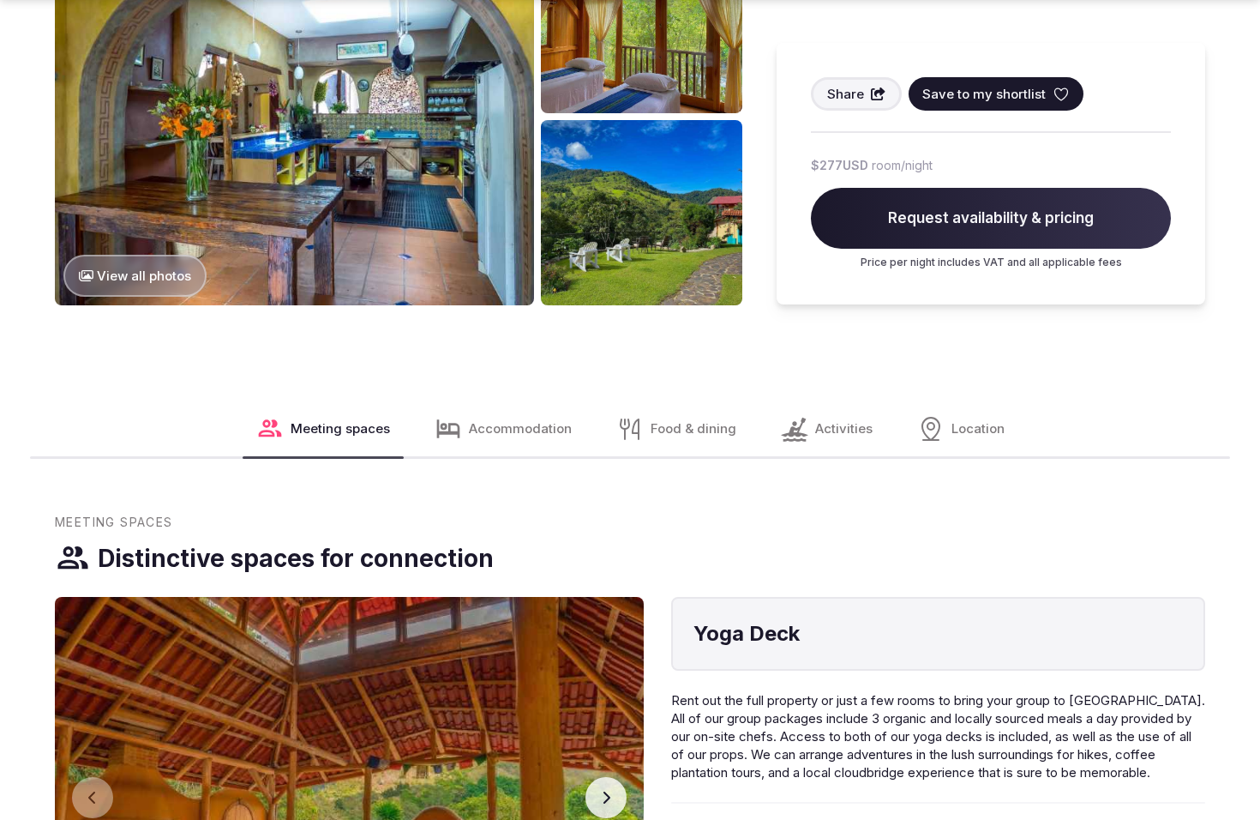
scroll to position [2300, 0]
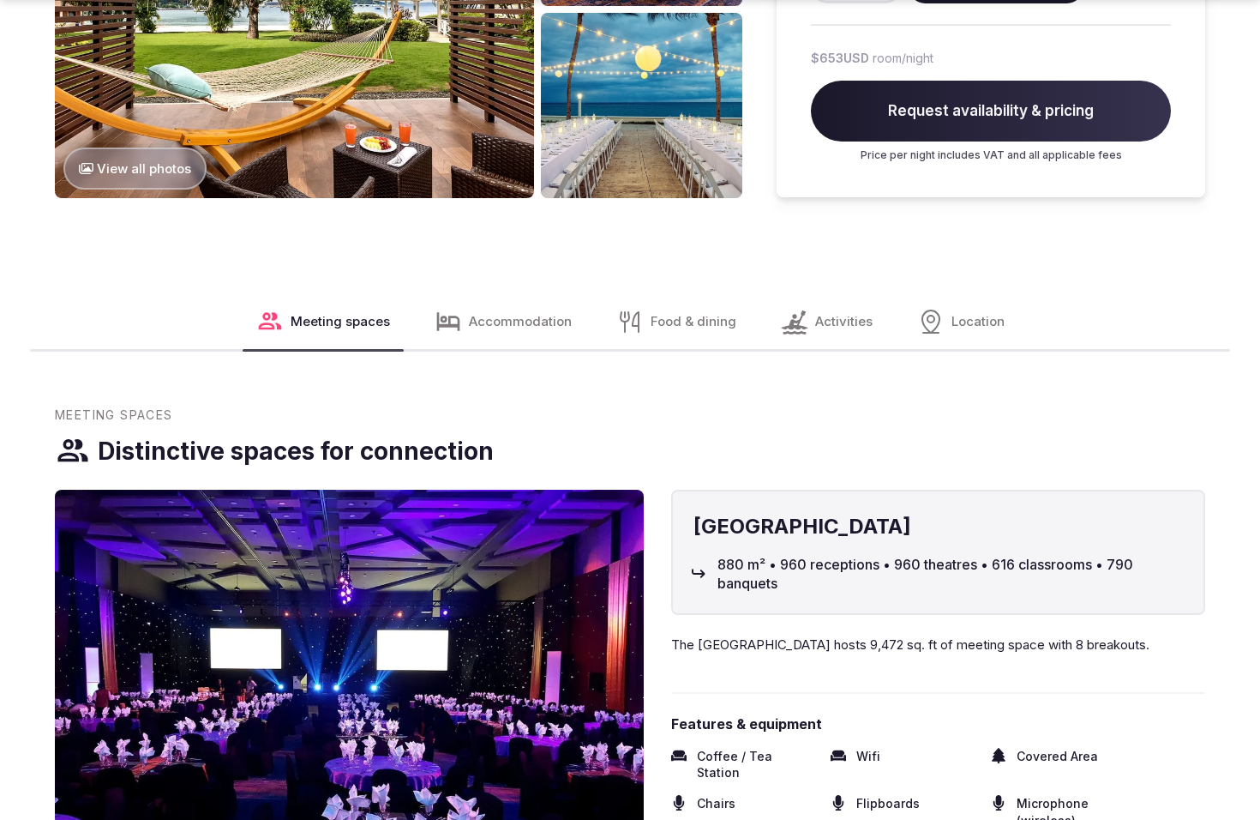
scroll to position [2300, 0]
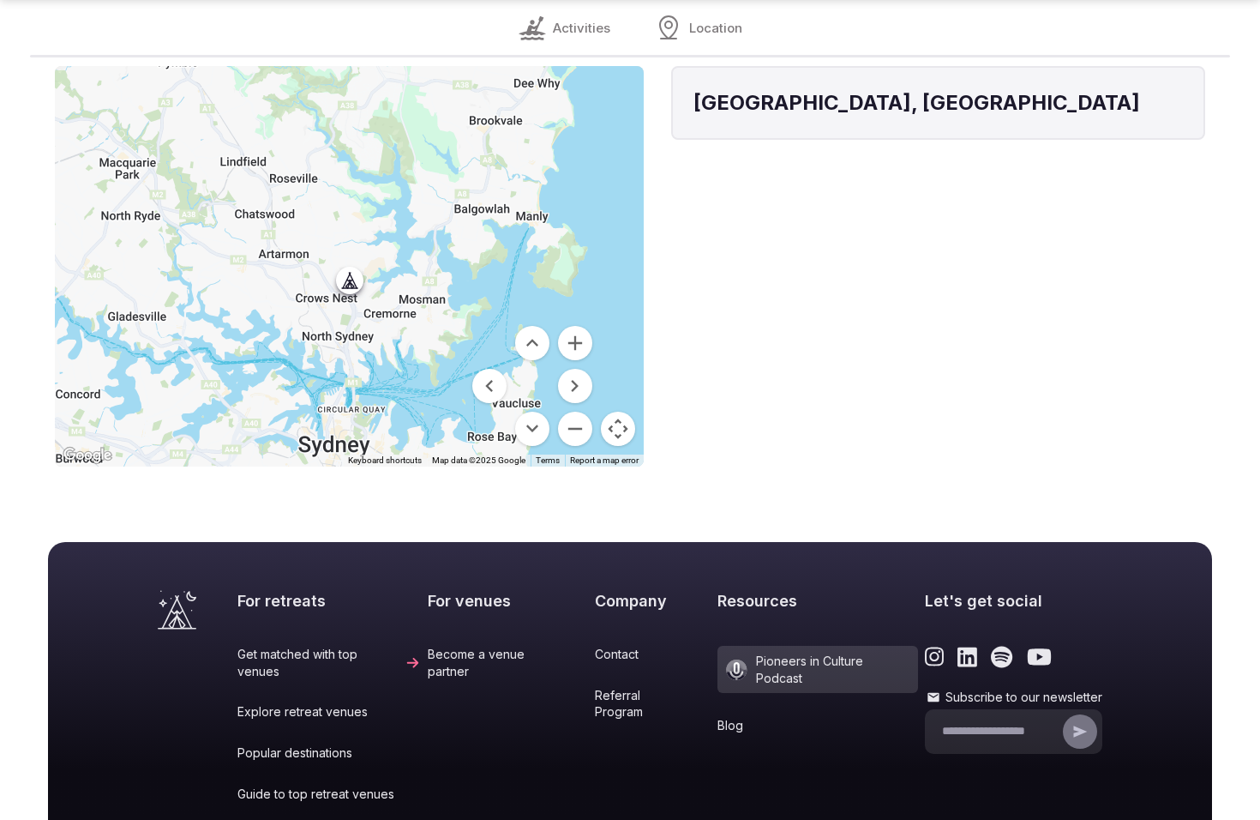
scroll to position [1738, 0]
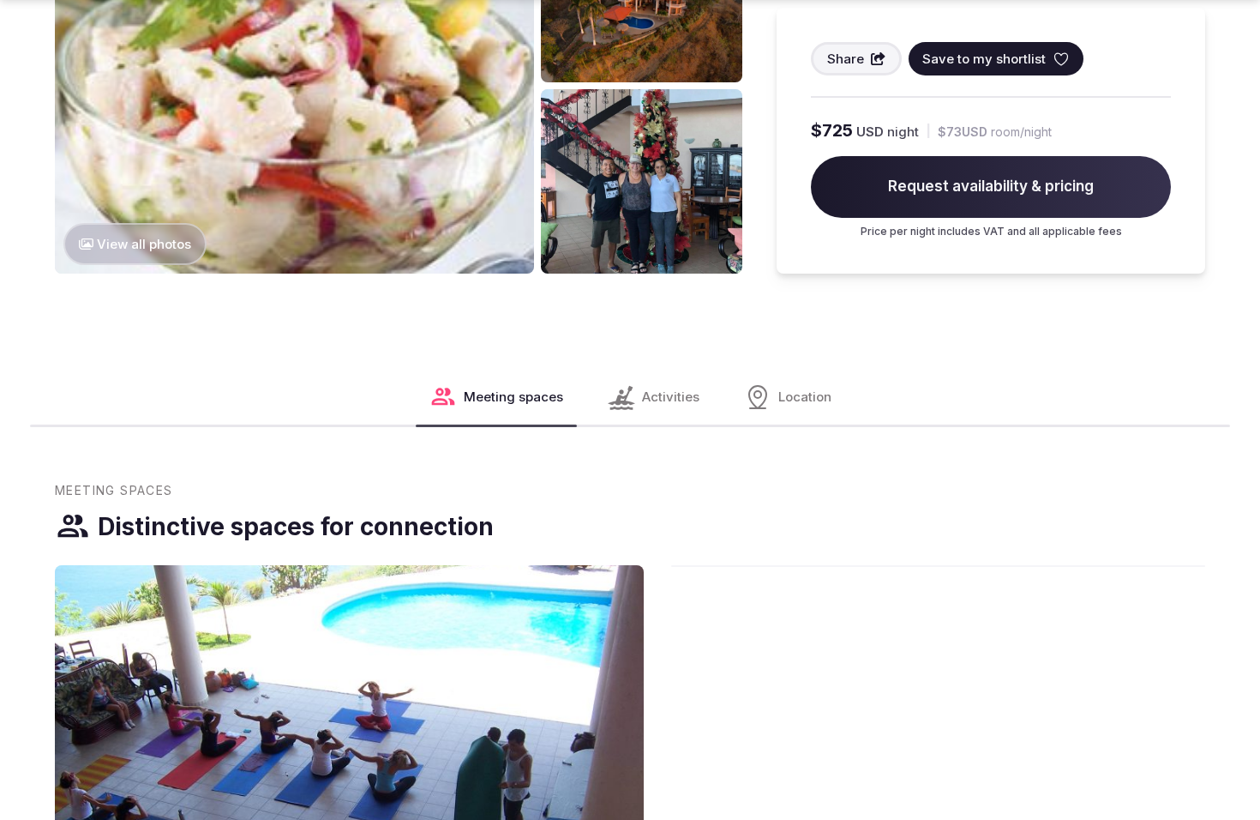
scroll to position [2293, 0]
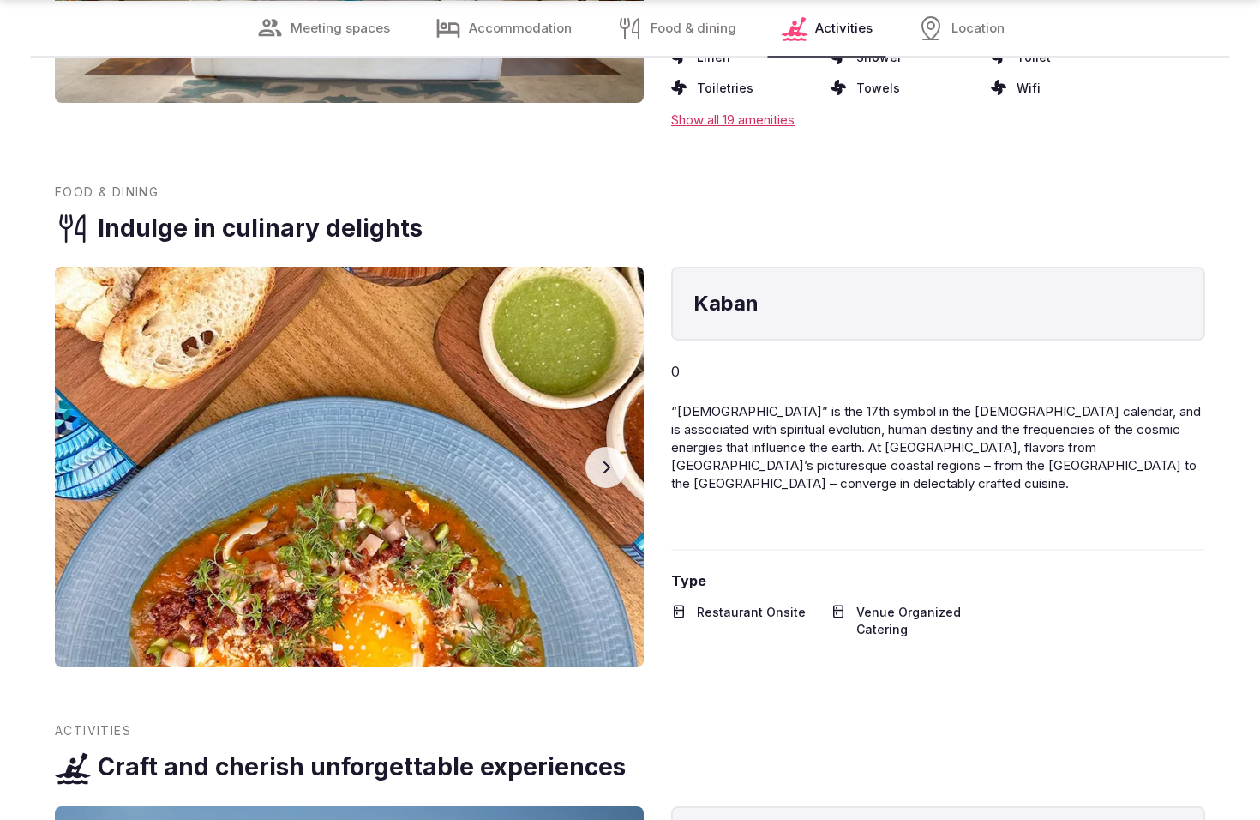
scroll to position [2968, 0]
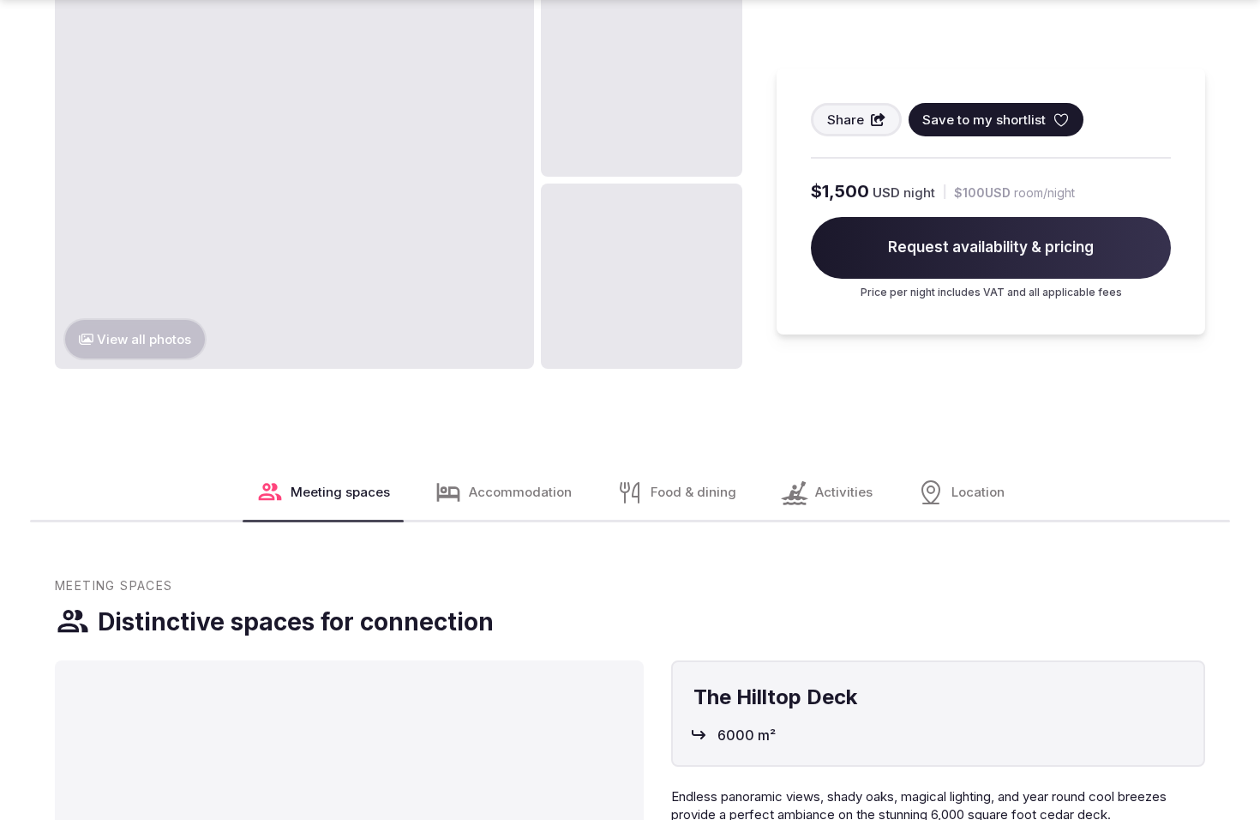
scroll to position [2248, 0]
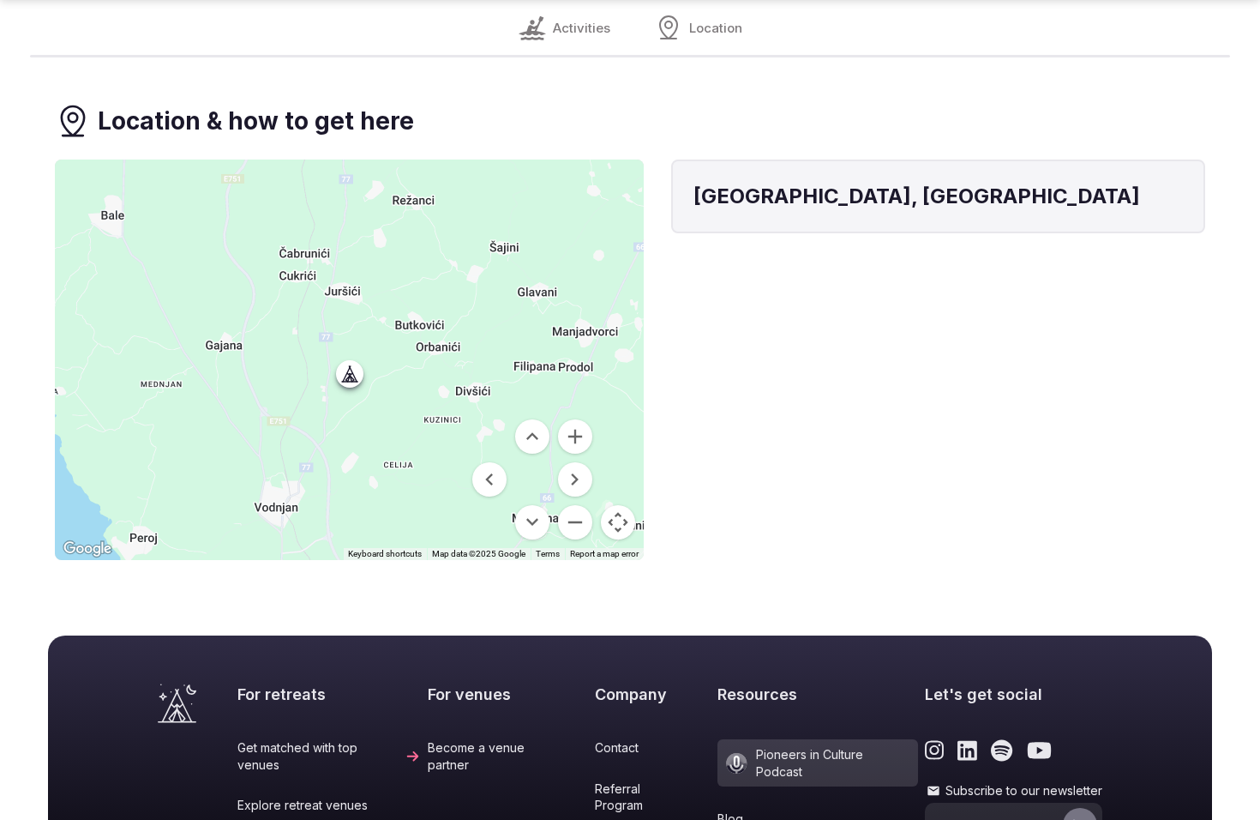
scroll to position [1850, 0]
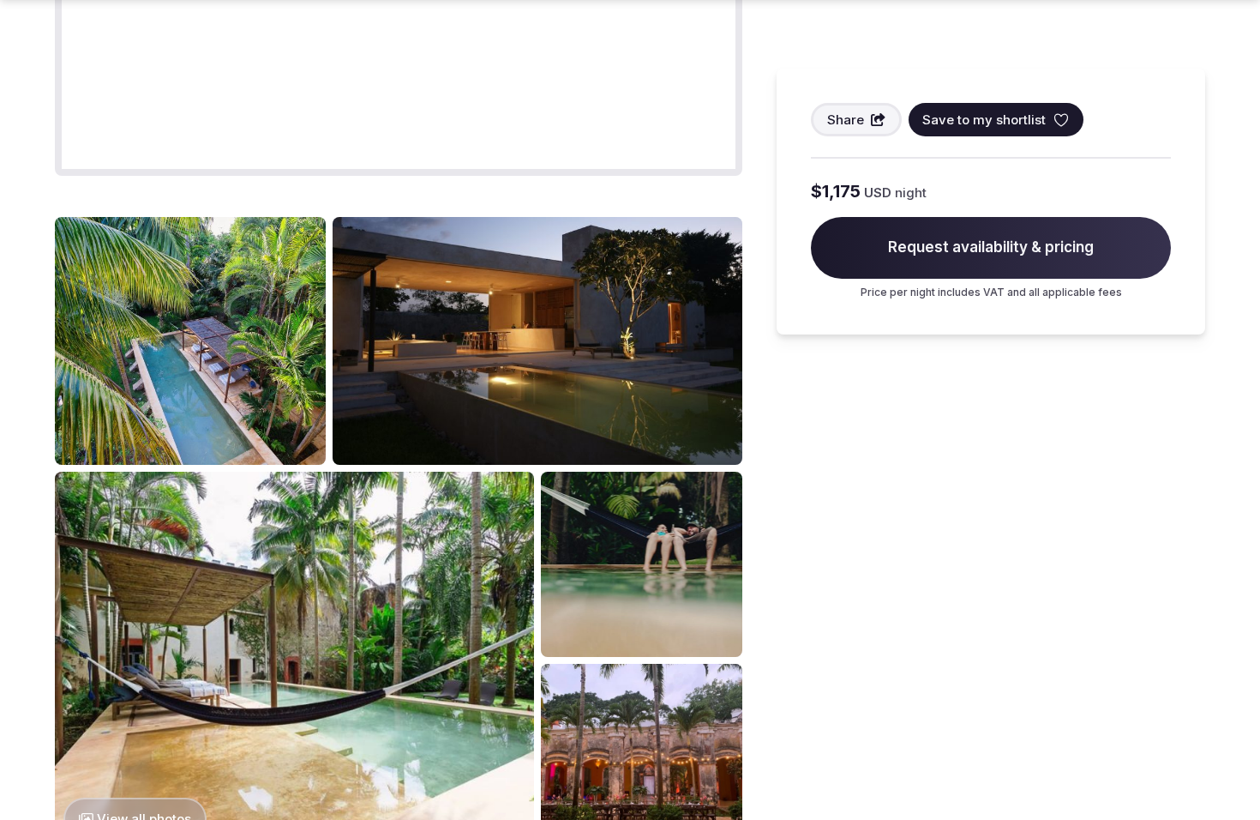
scroll to position [3083, 0]
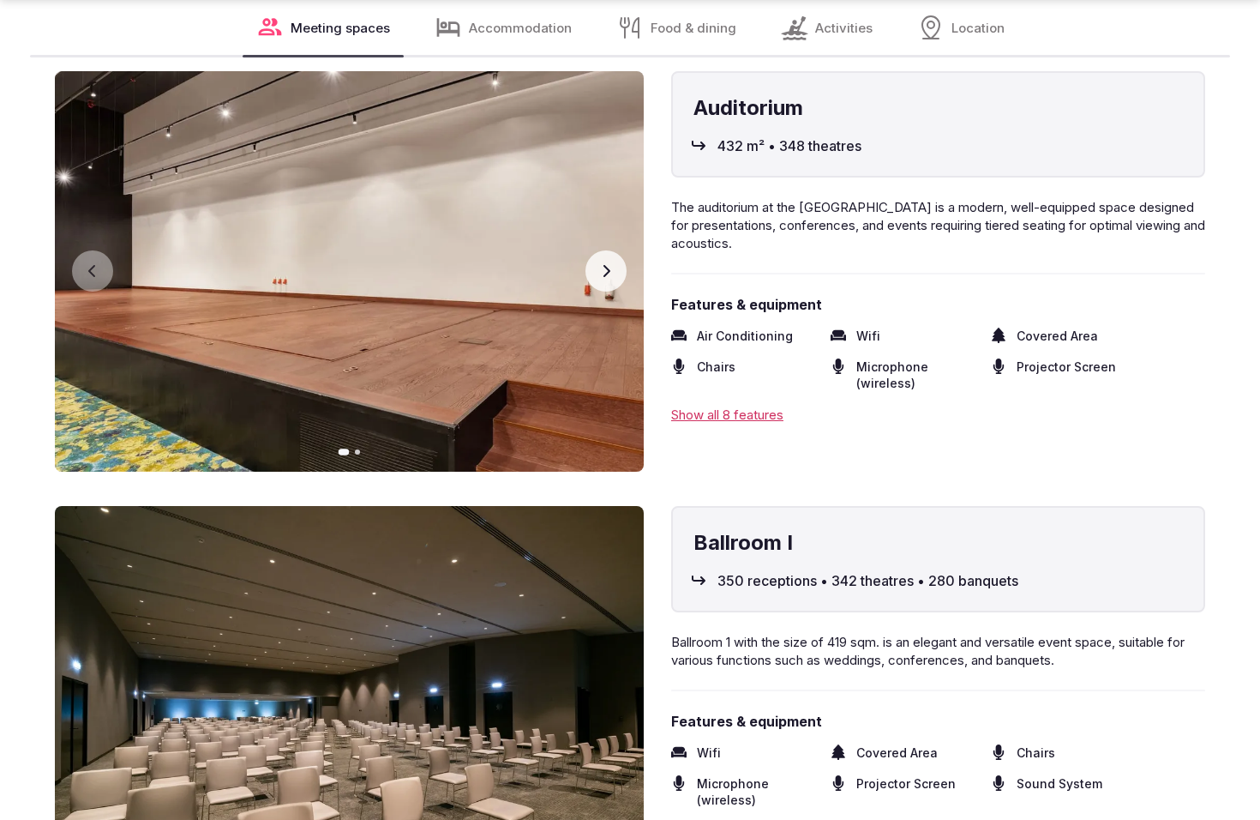
scroll to position [3026, 0]
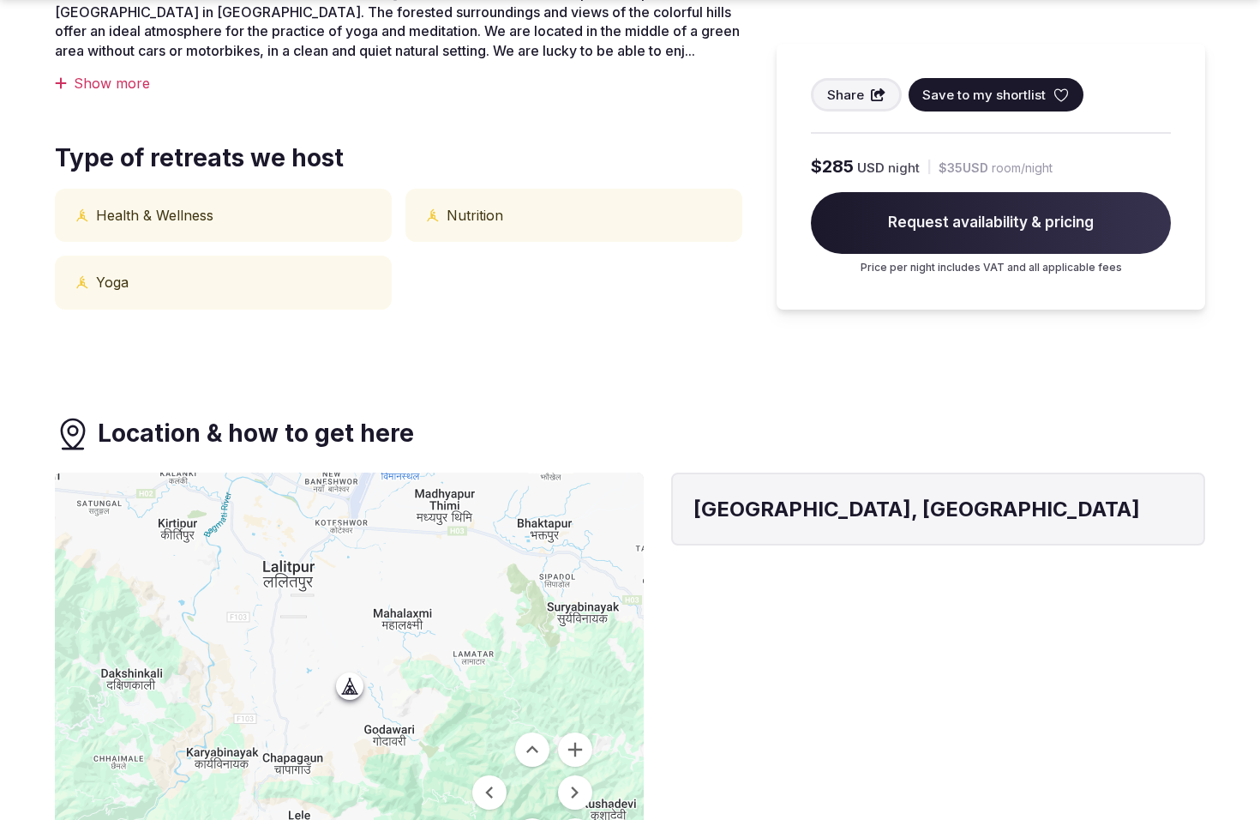
scroll to position [1329, 0]
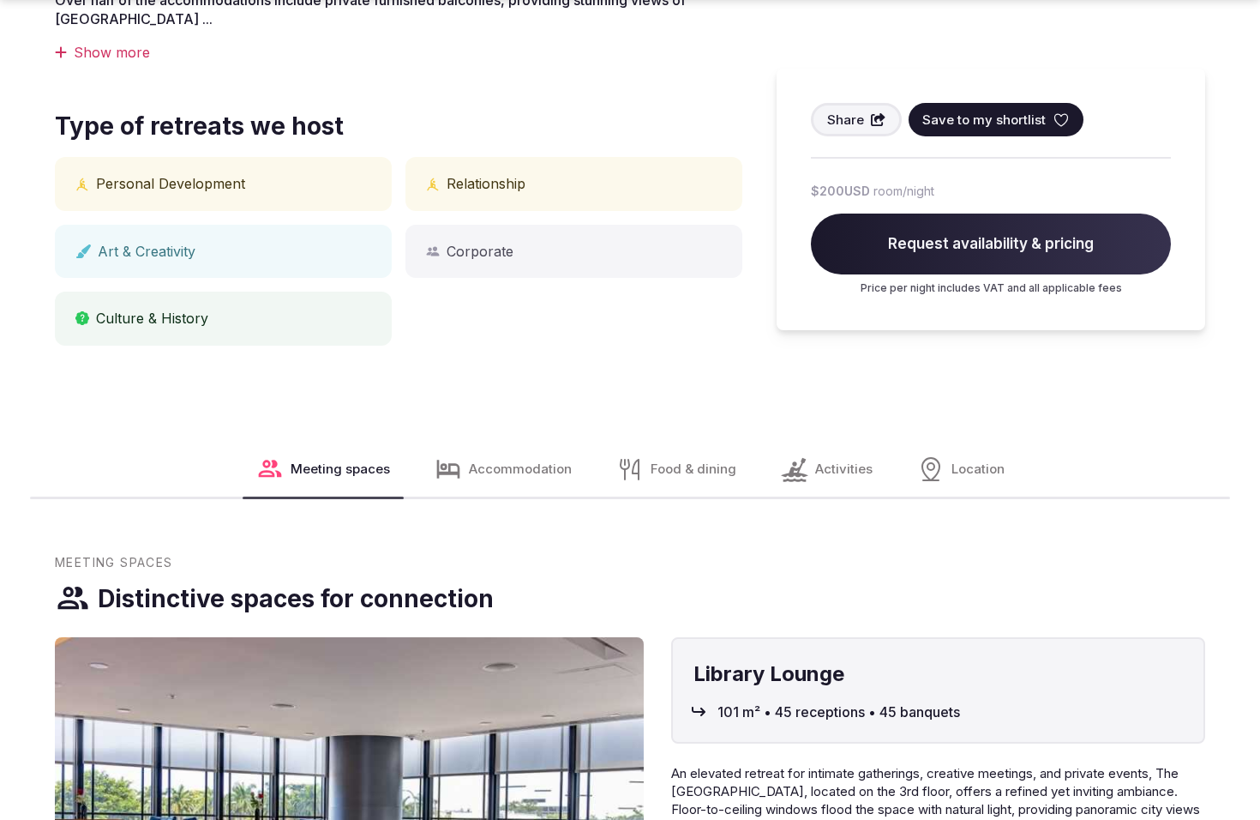
scroll to position [1516, 0]
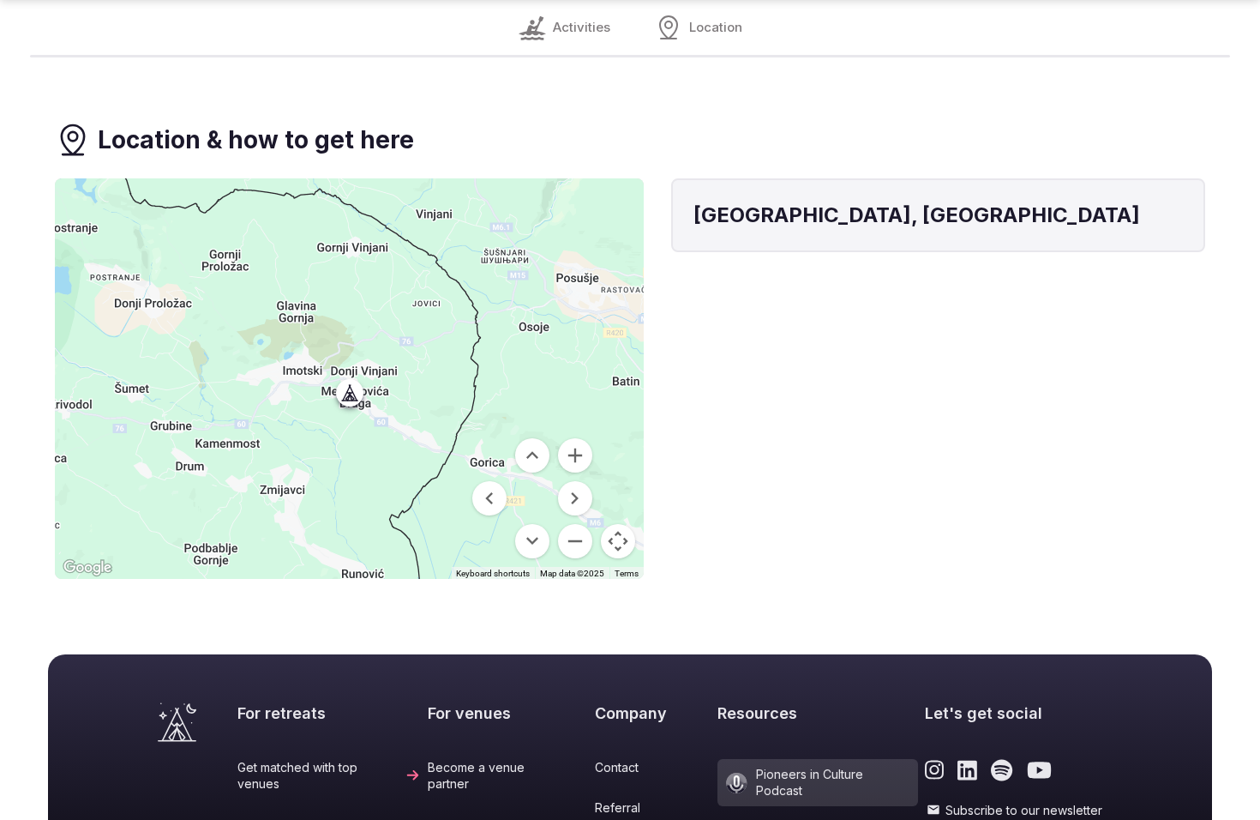
scroll to position [1869, 0]
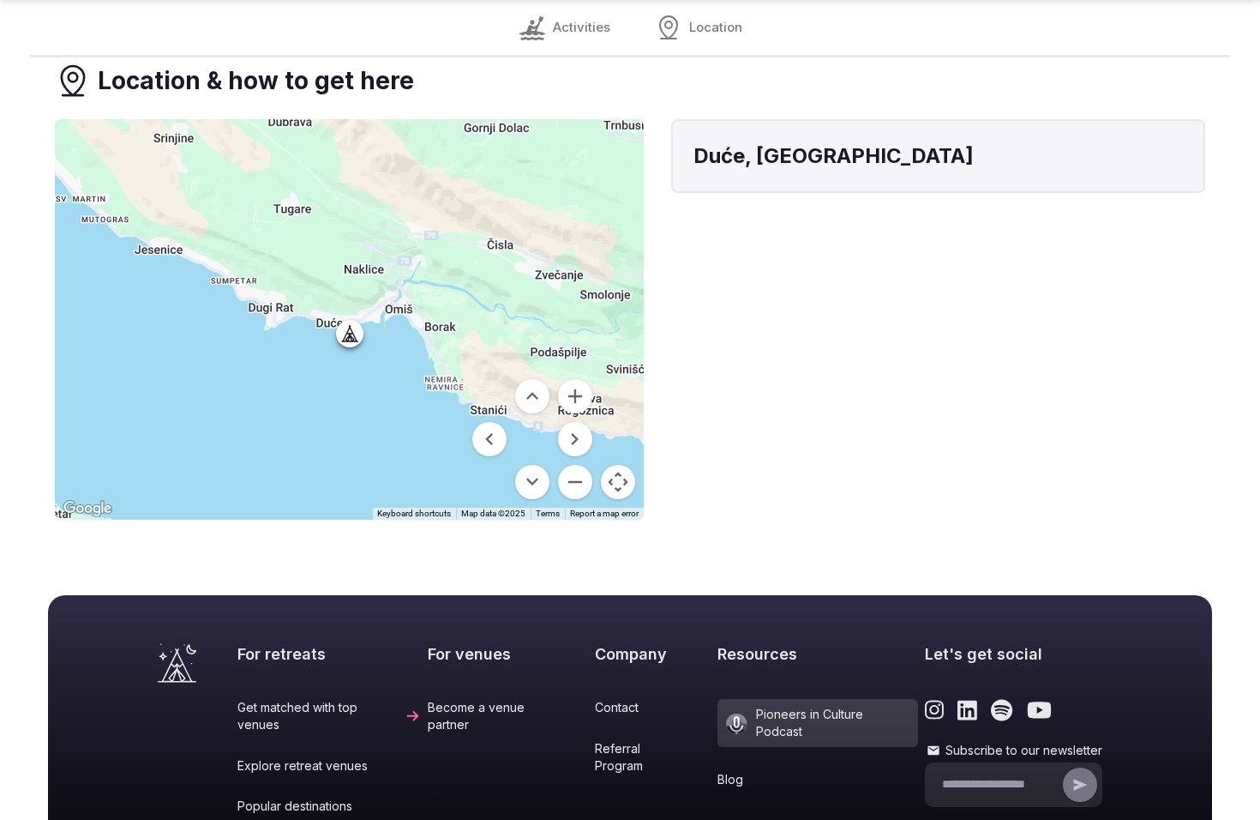
scroll to position [1741, 0]
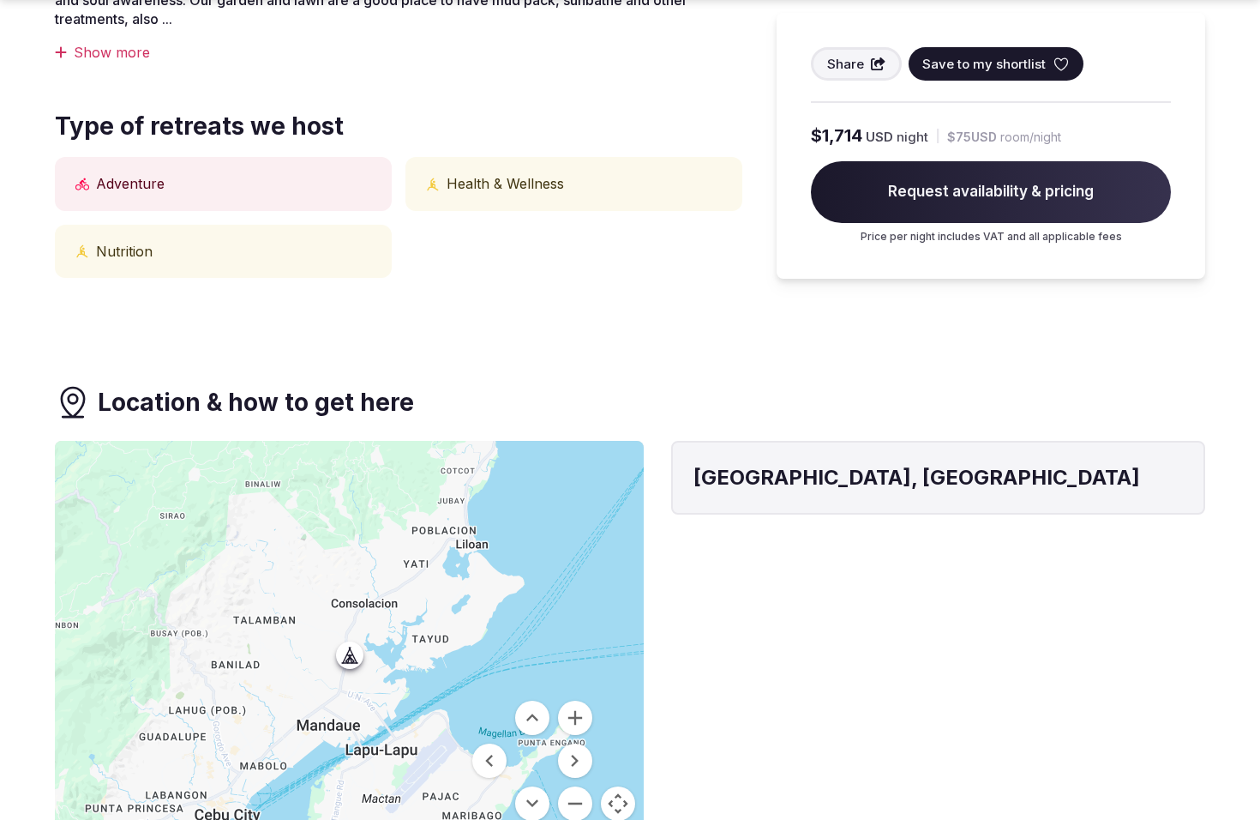
scroll to position [1329, 0]
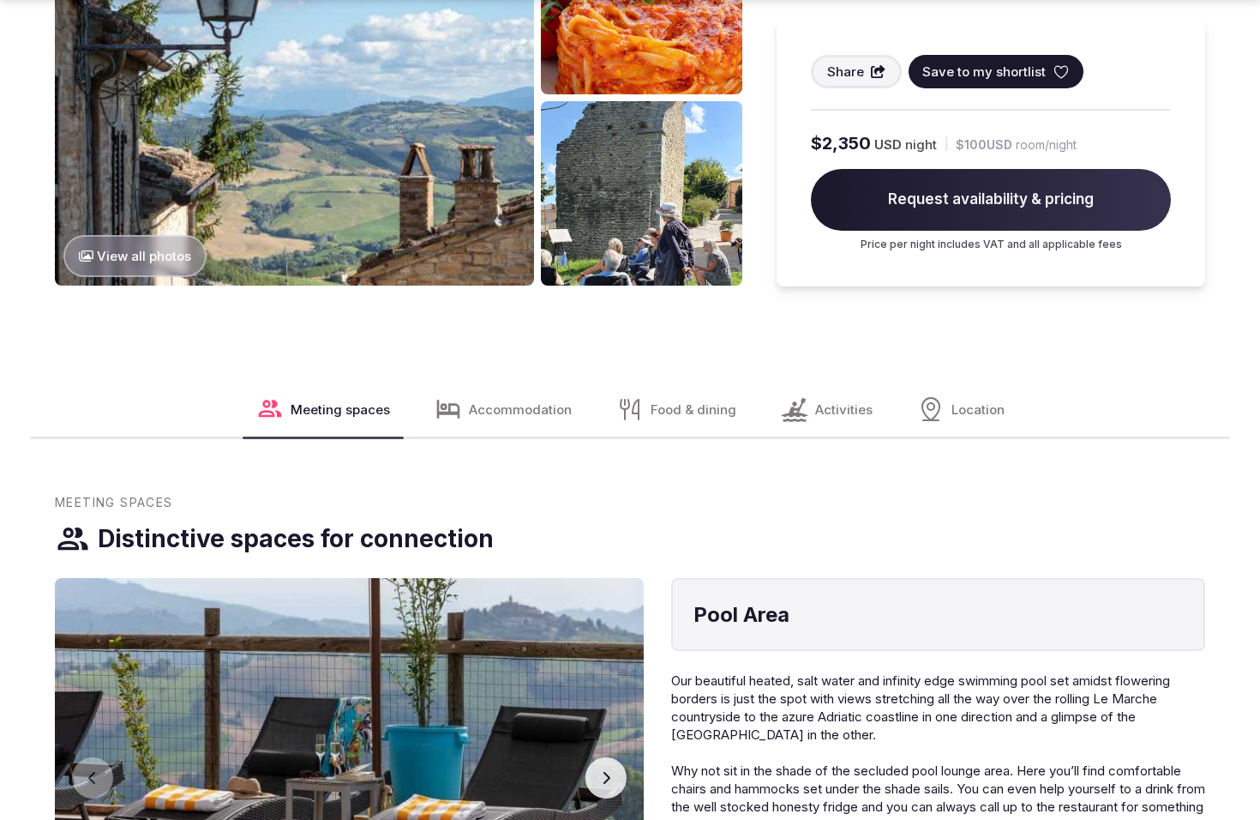
scroll to position [2300, 0]
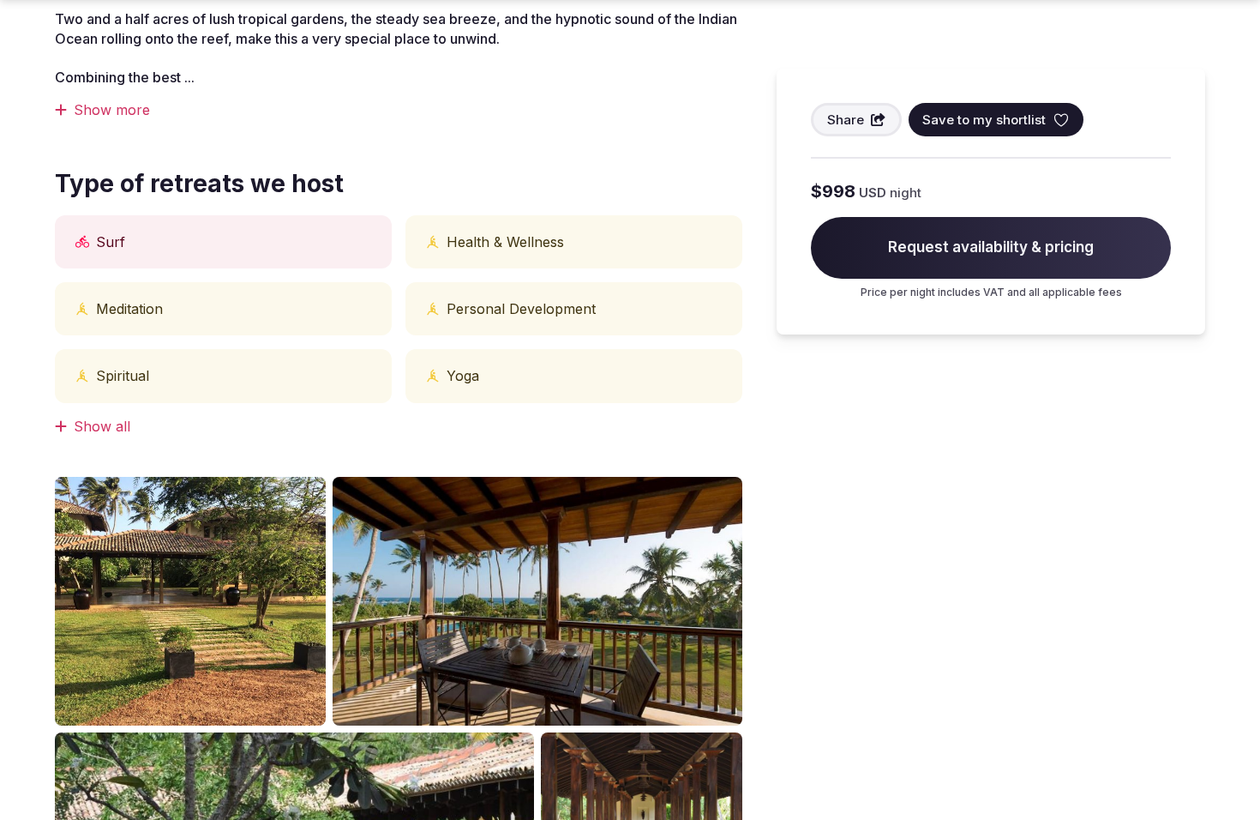
scroll to position [1516, 0]
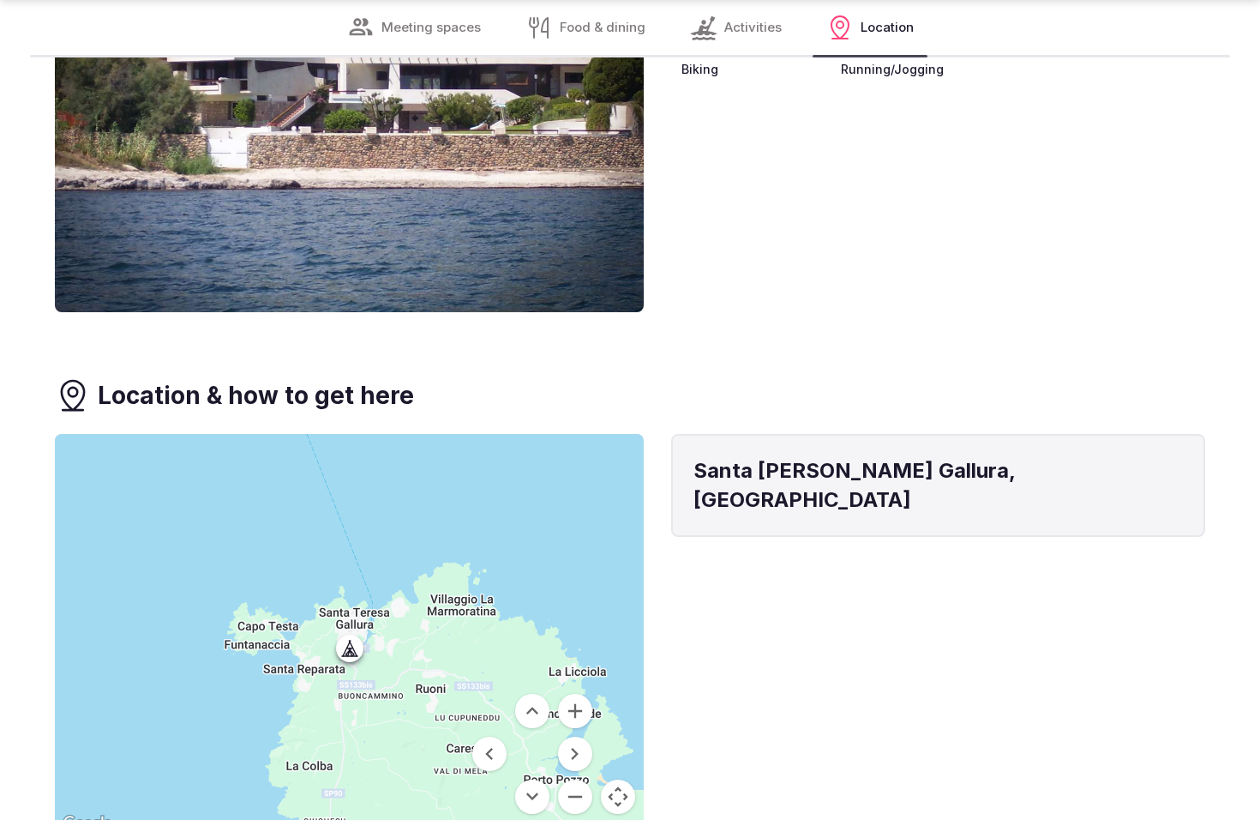
scroll to position [2851, 0]
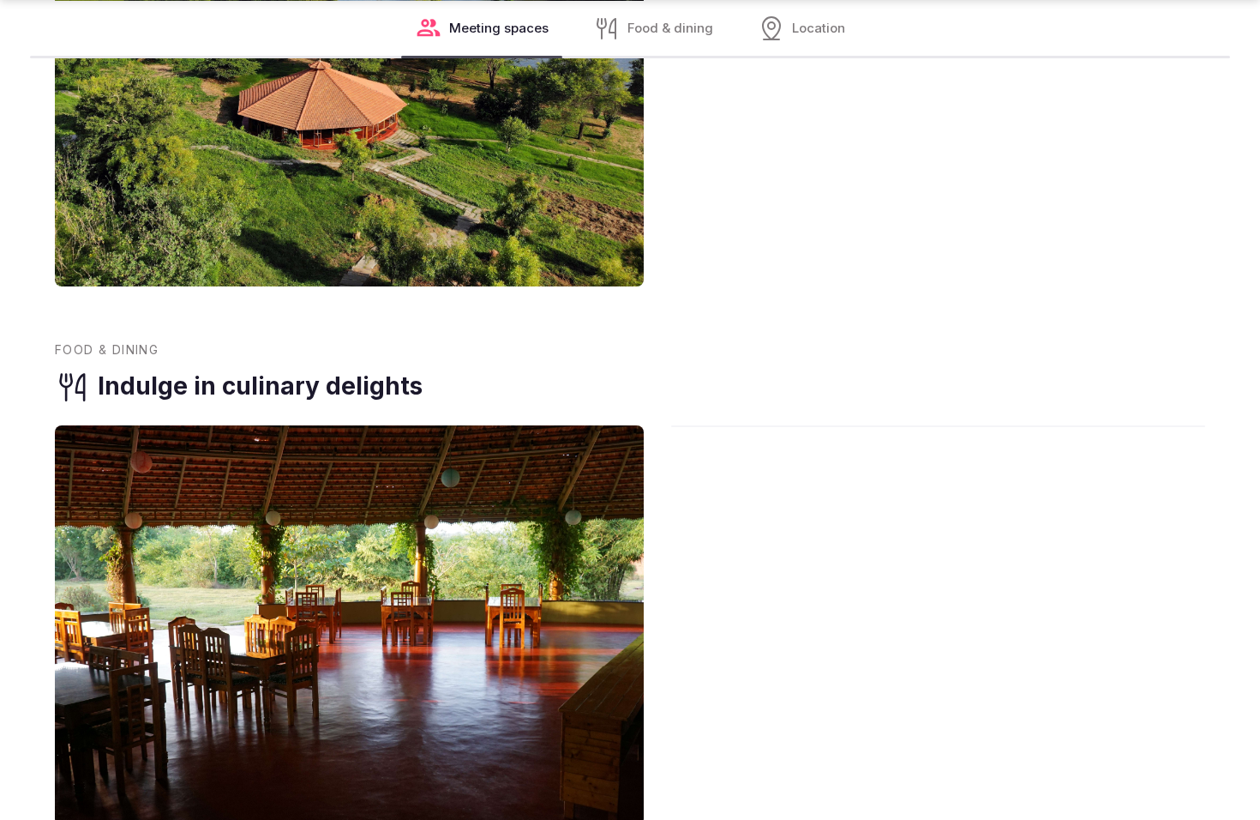
scroll to position [3026, 0]
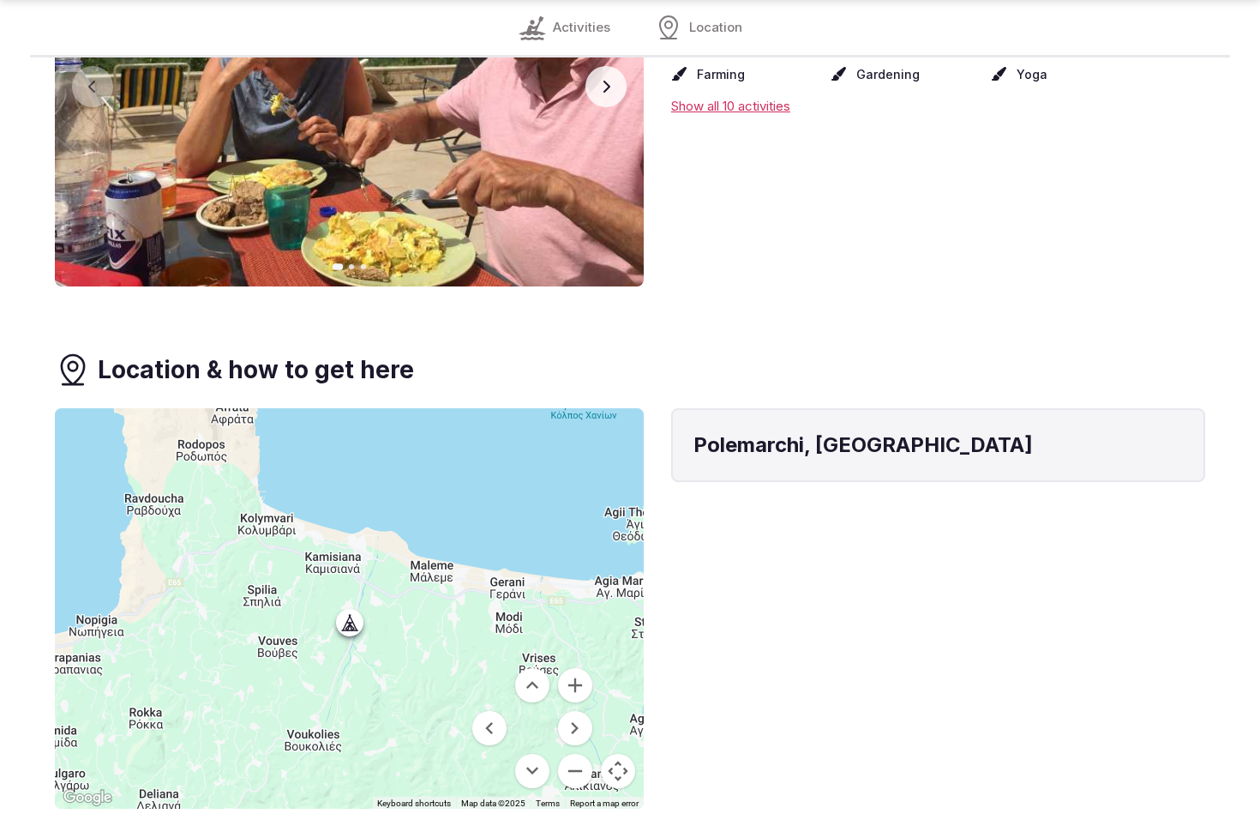
scroll to position [2099, 0]
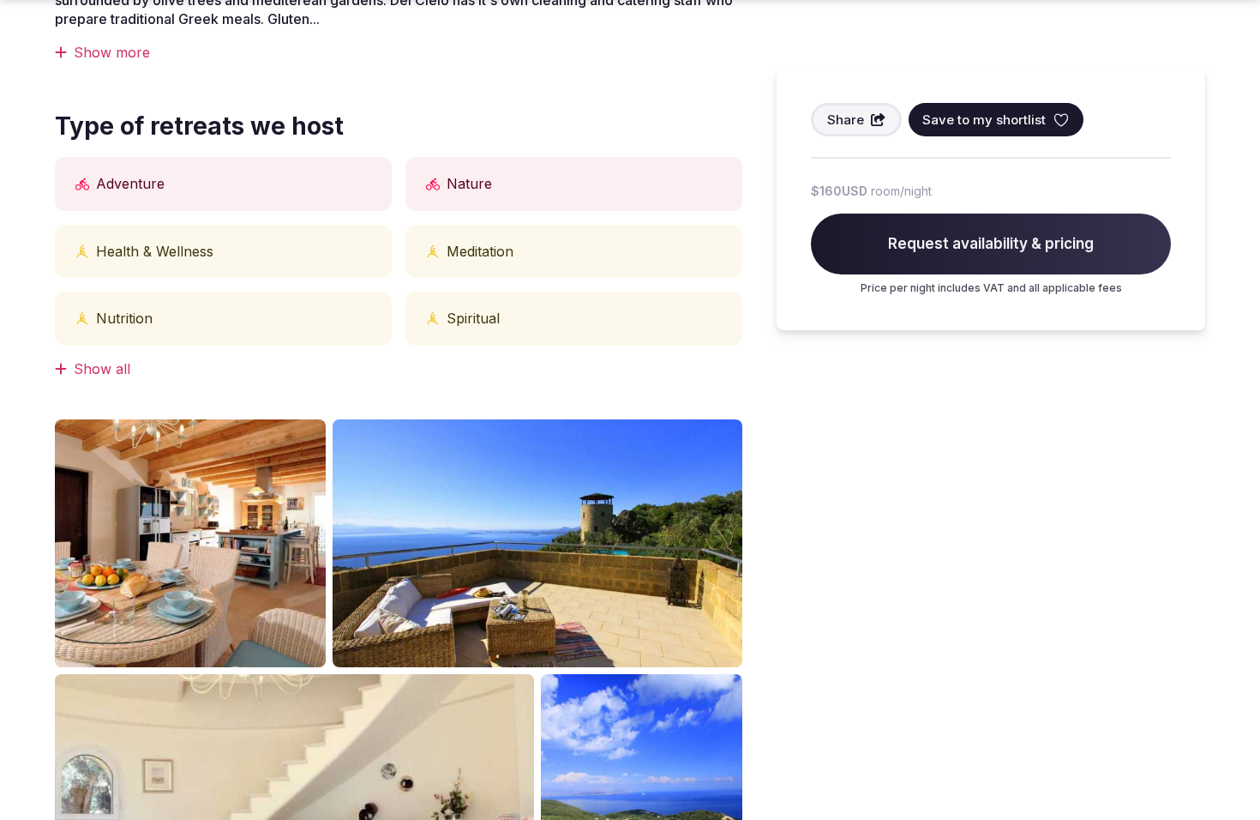
scroll to position [1516, 0]
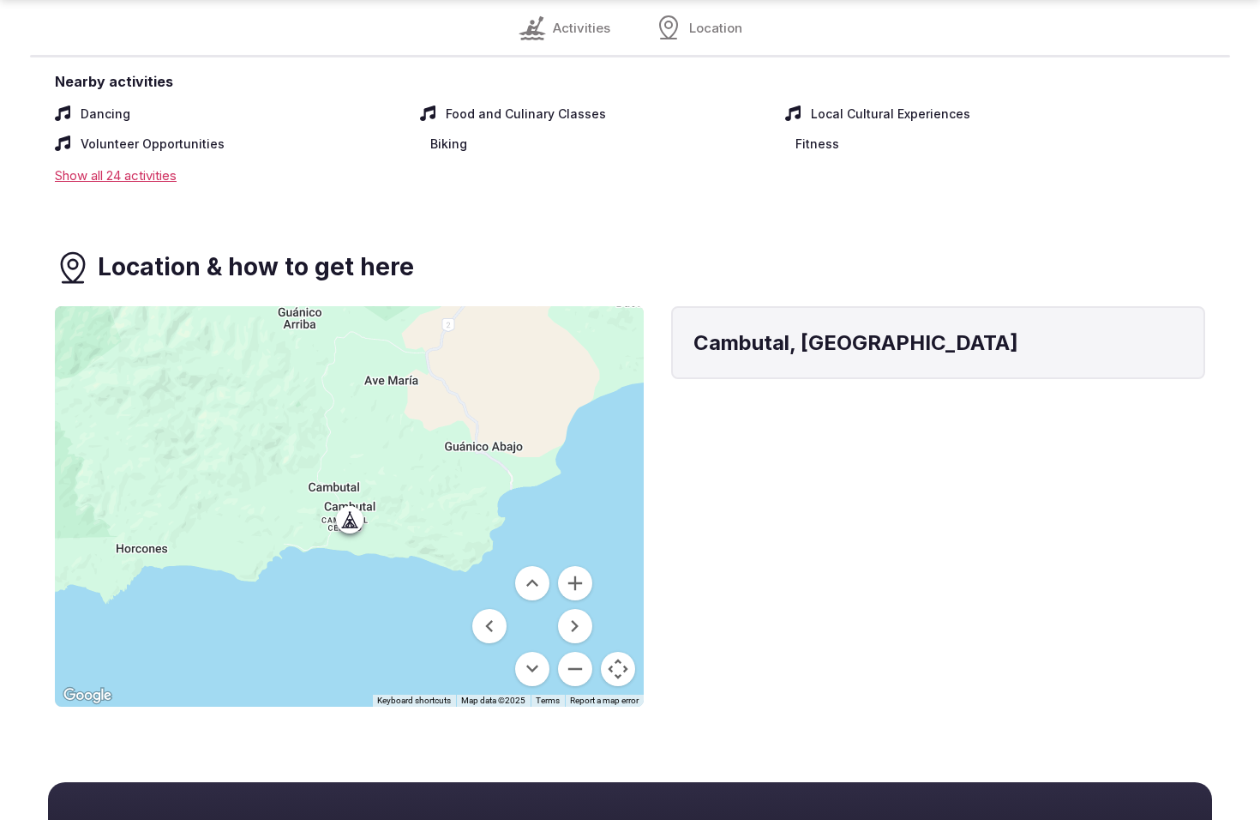
scroll to position [1997, 0]
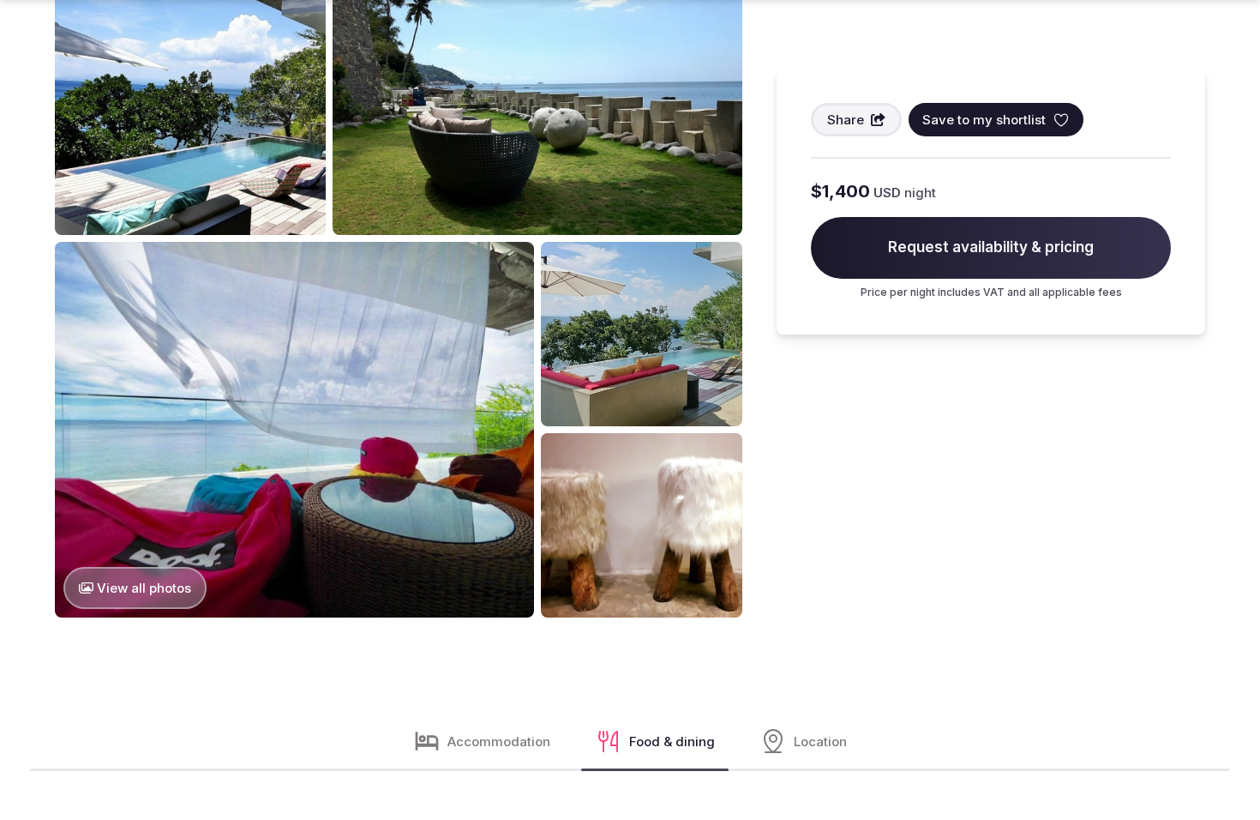
scroll to position [2300, 0]
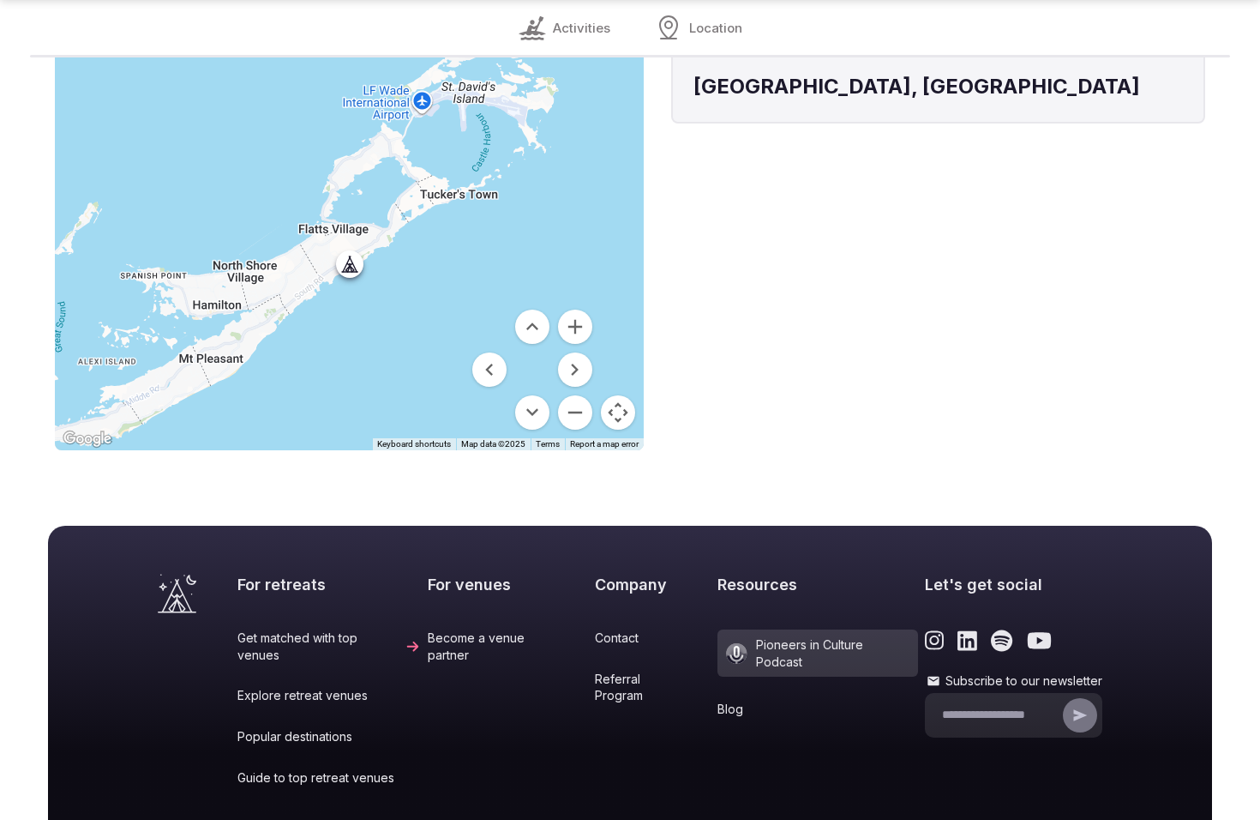
scroll to position [1741, 0]
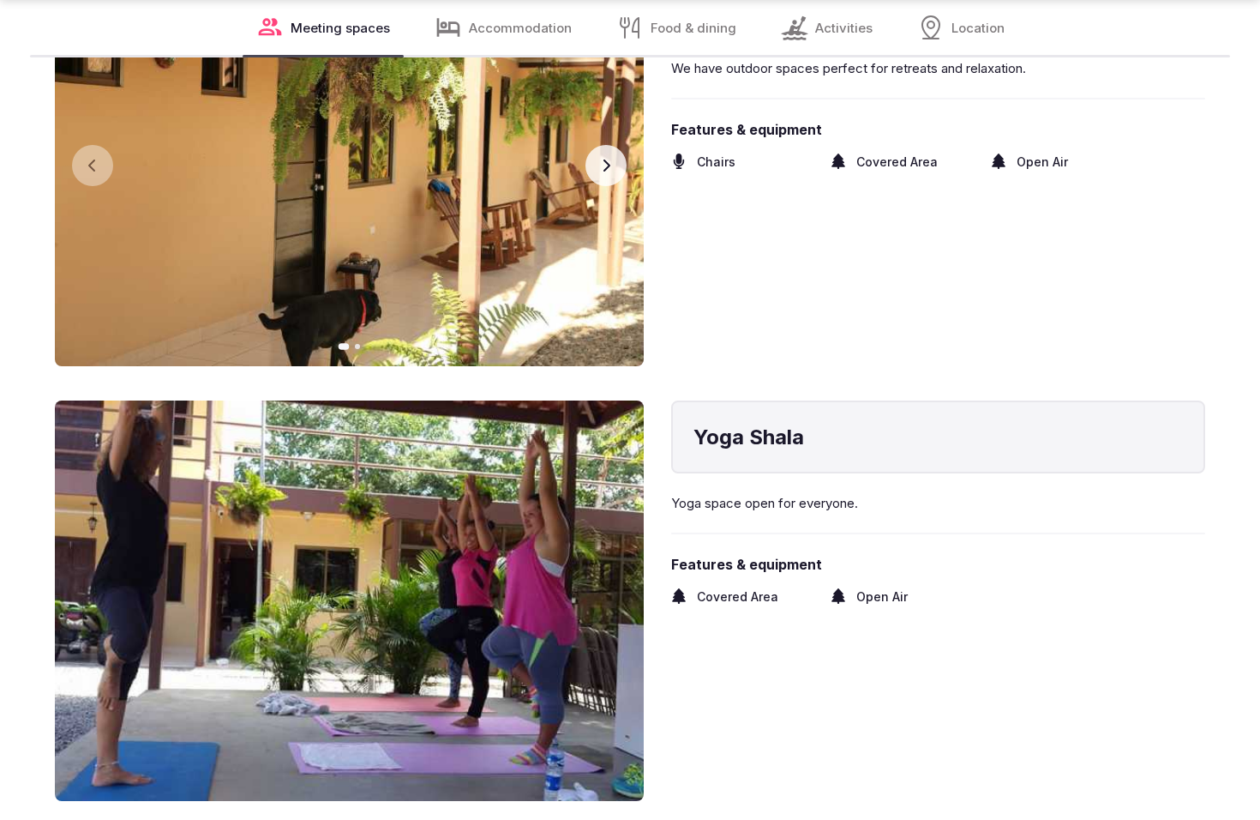
scroll to position [3026, 0]
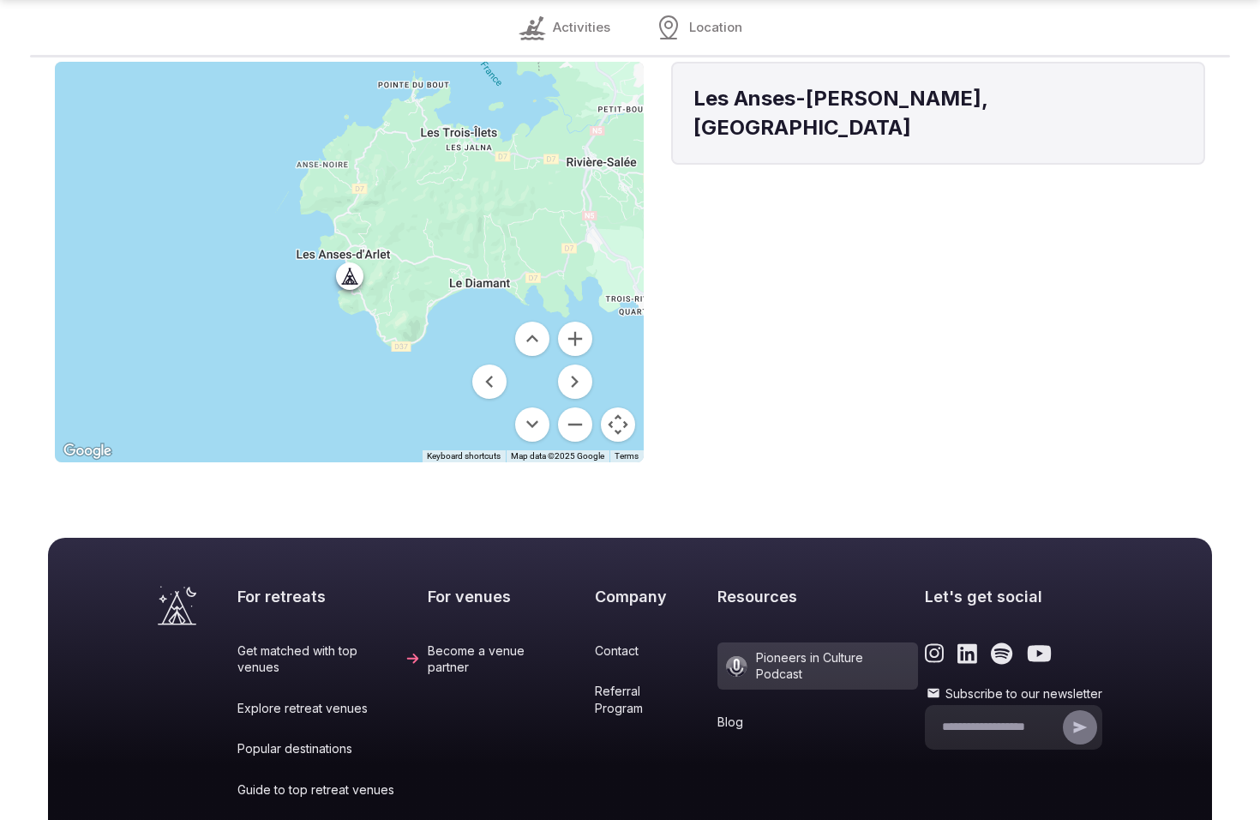
scroll to position [1683, 0]
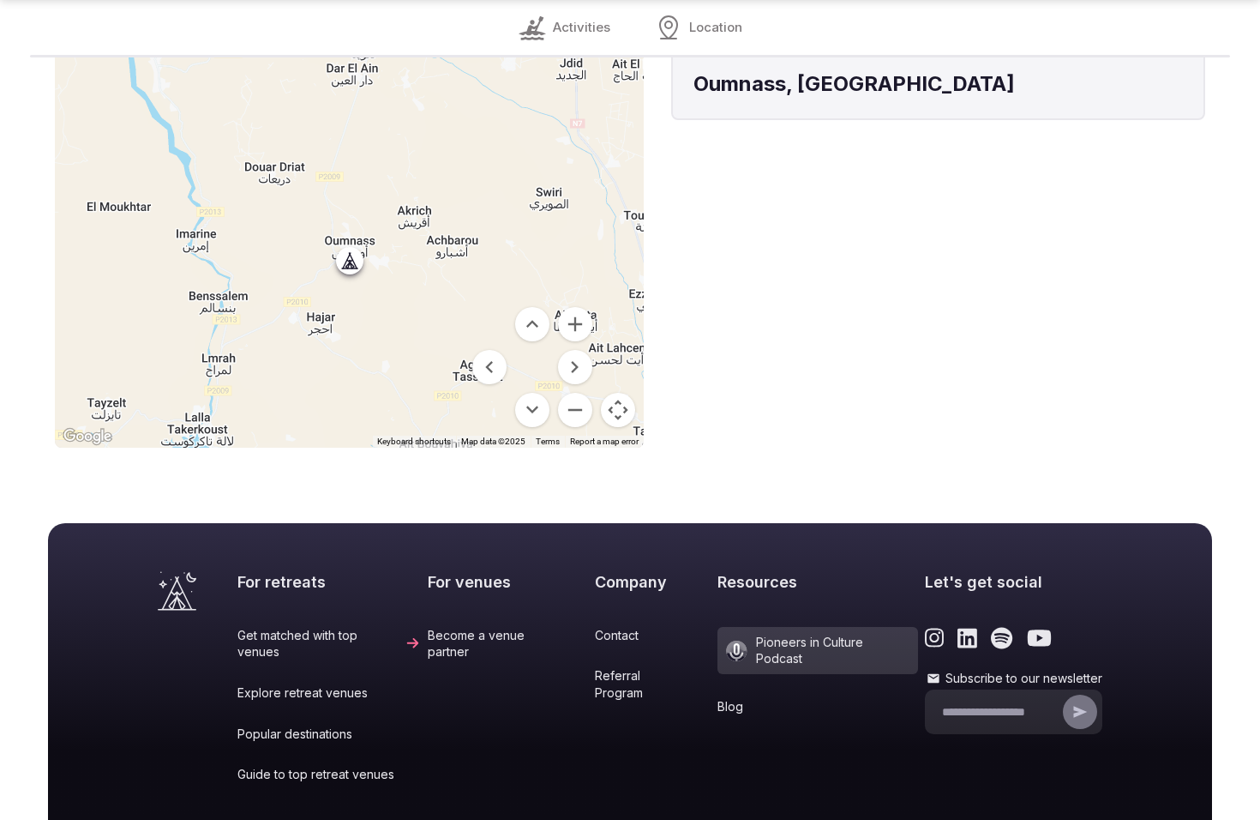
scroll to position [1718, 0]
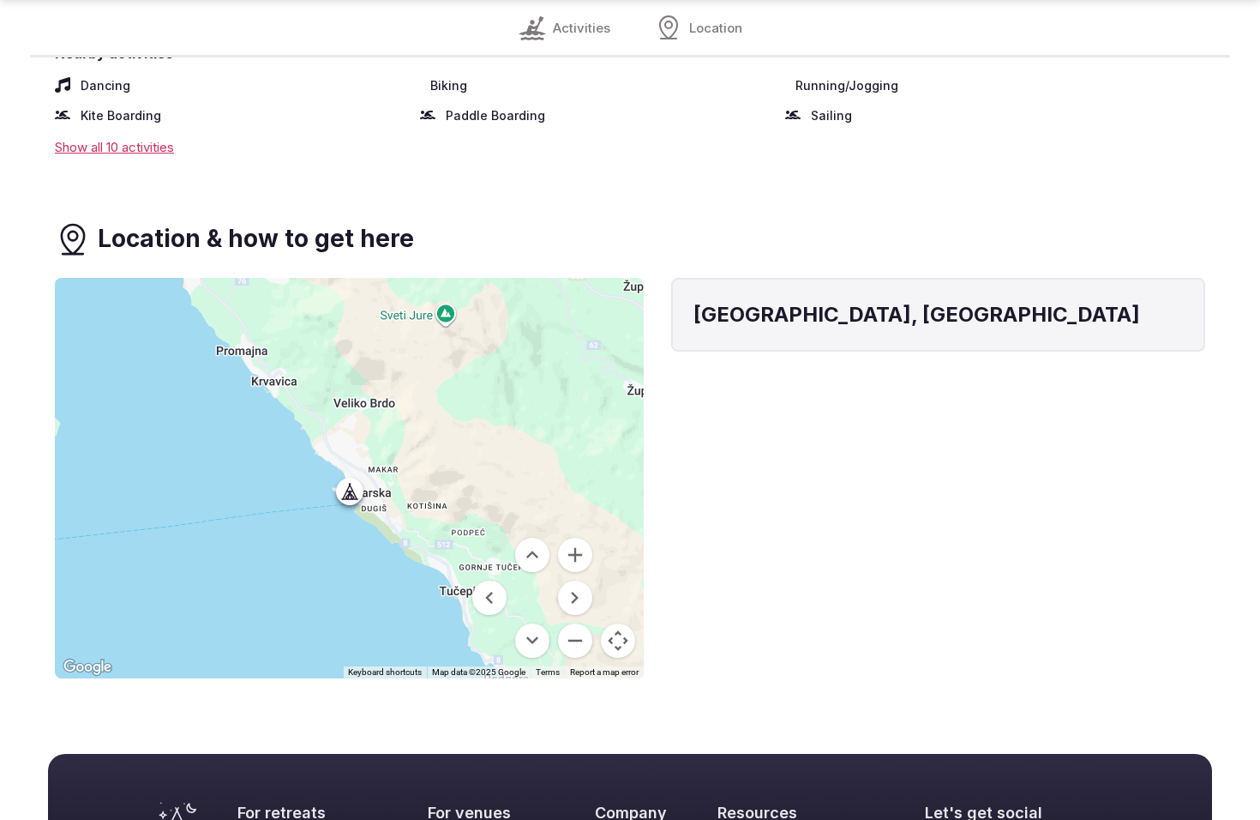
scroll to position [1168, 0]
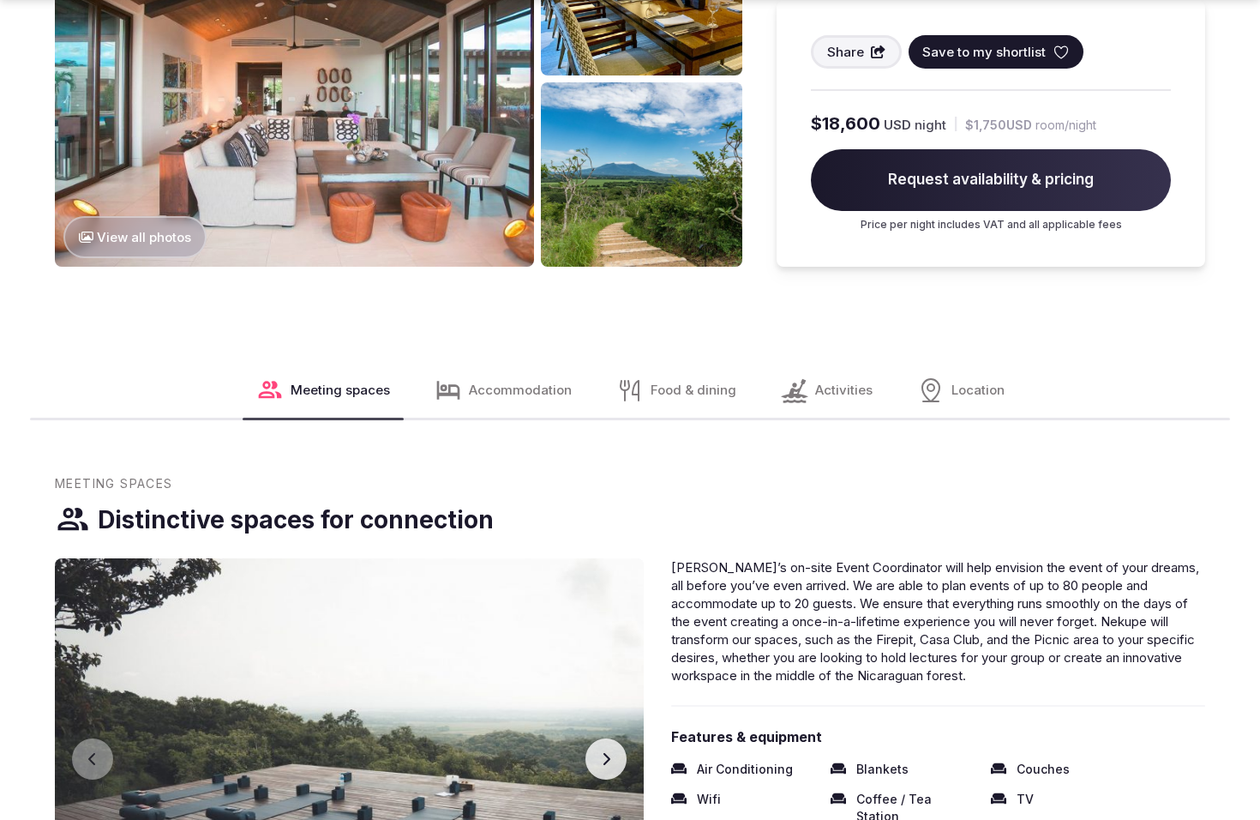
scroll to position [2300, 0]
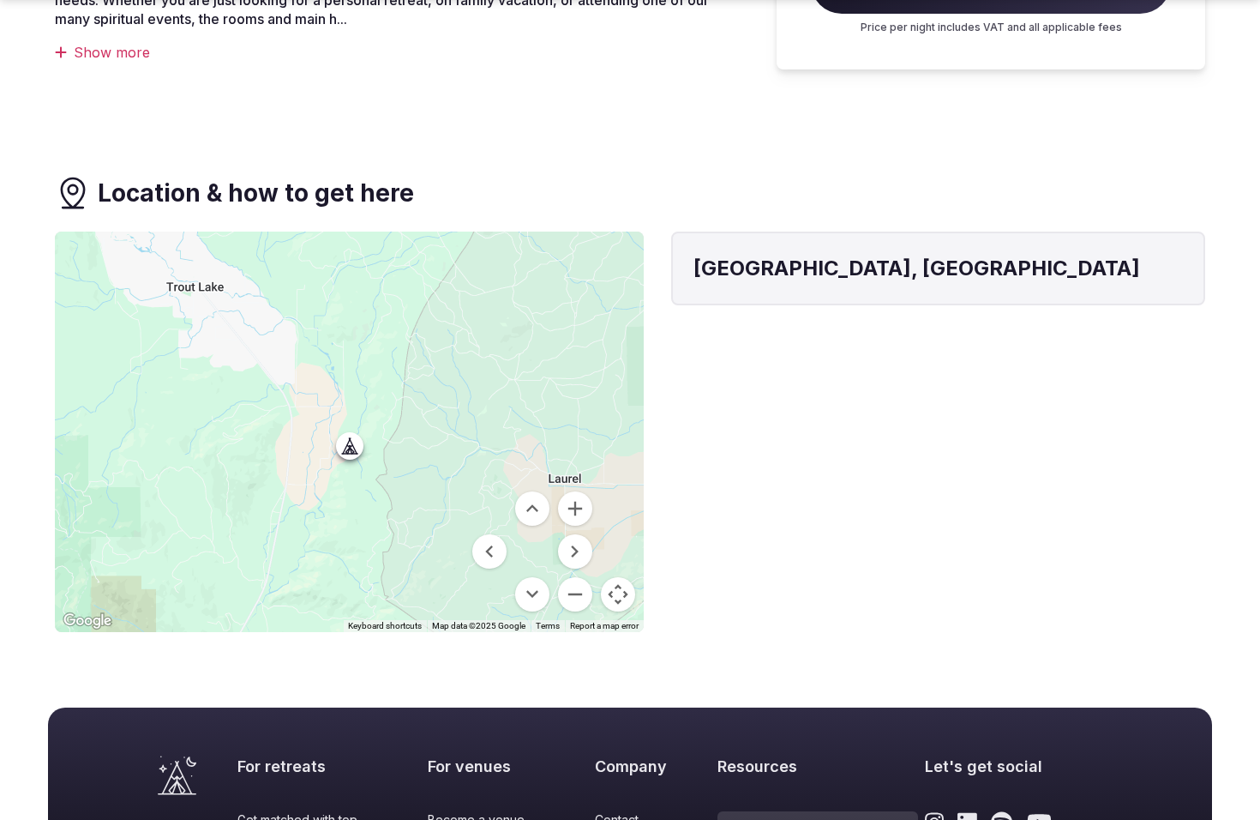
scroll to position [1170, 0]
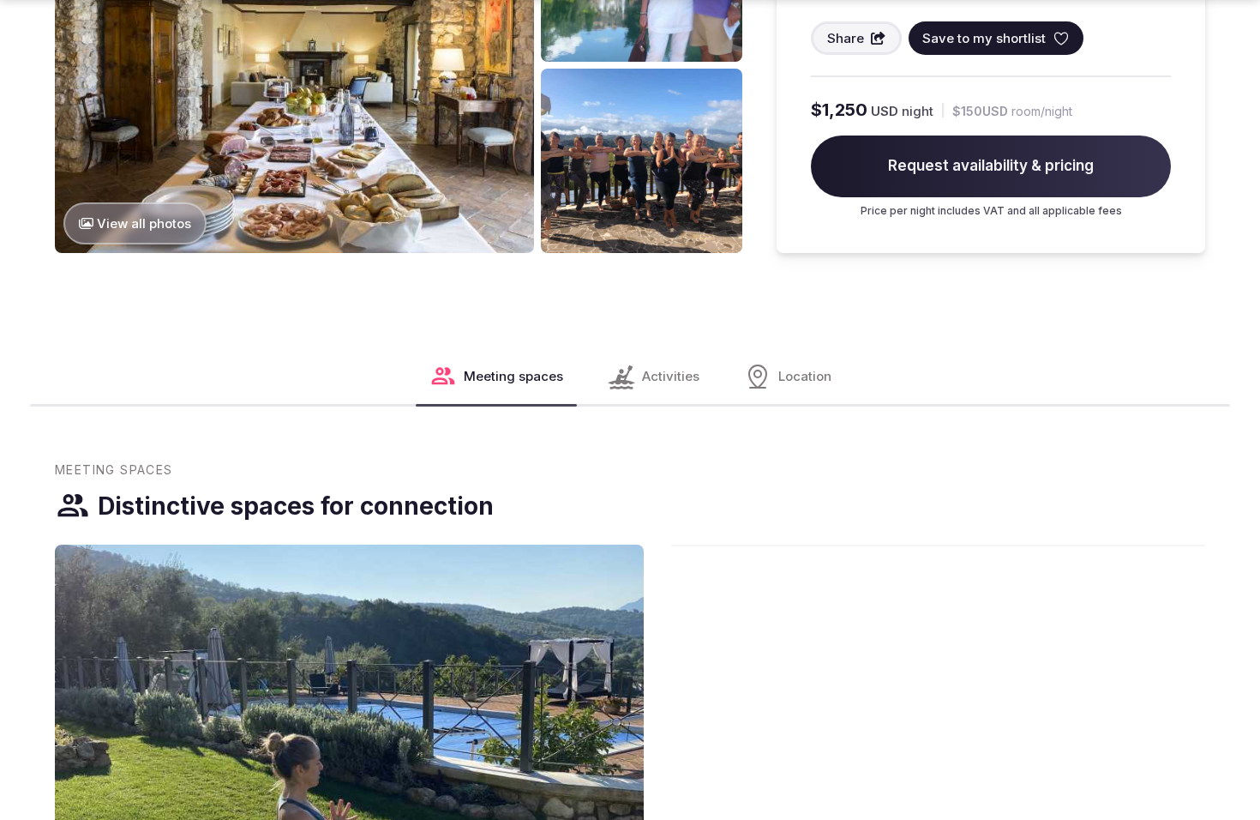
scroll to position [2300, 0]
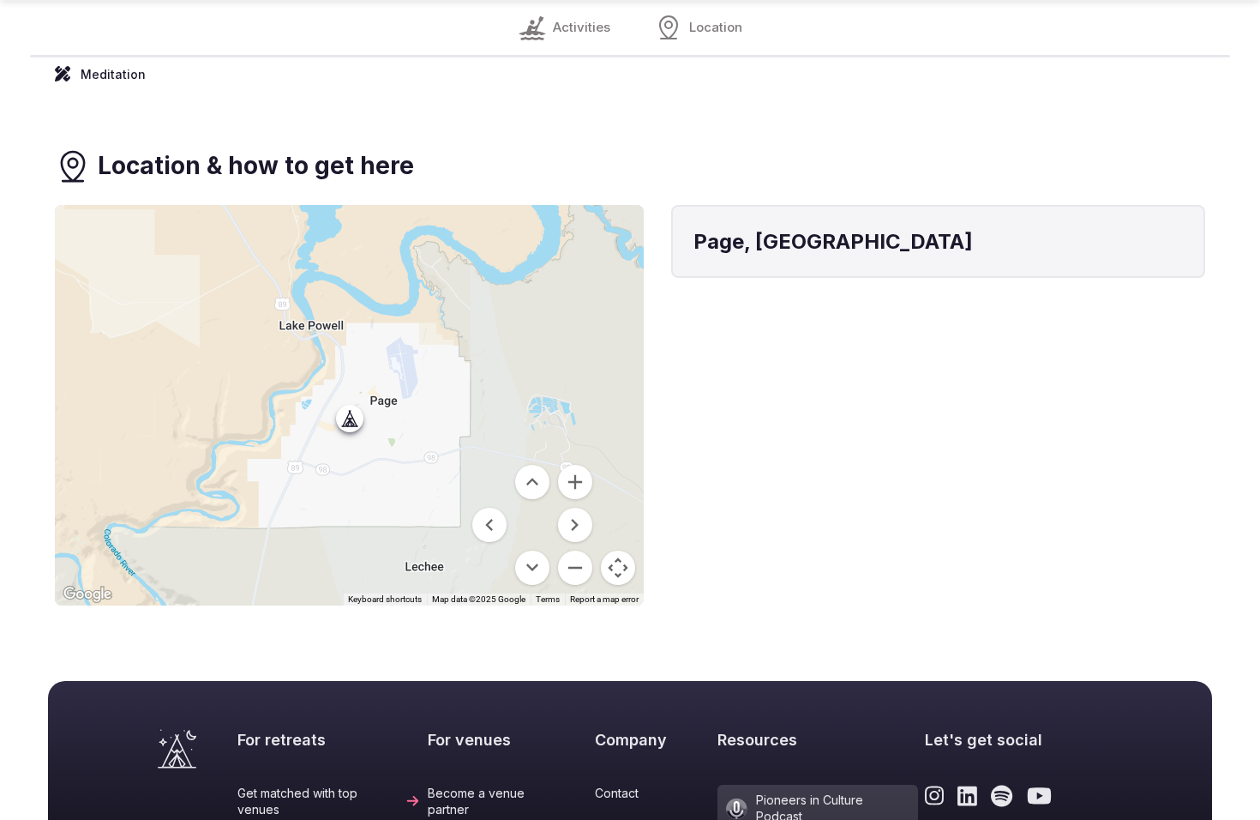
scroll to position [1896, 0]
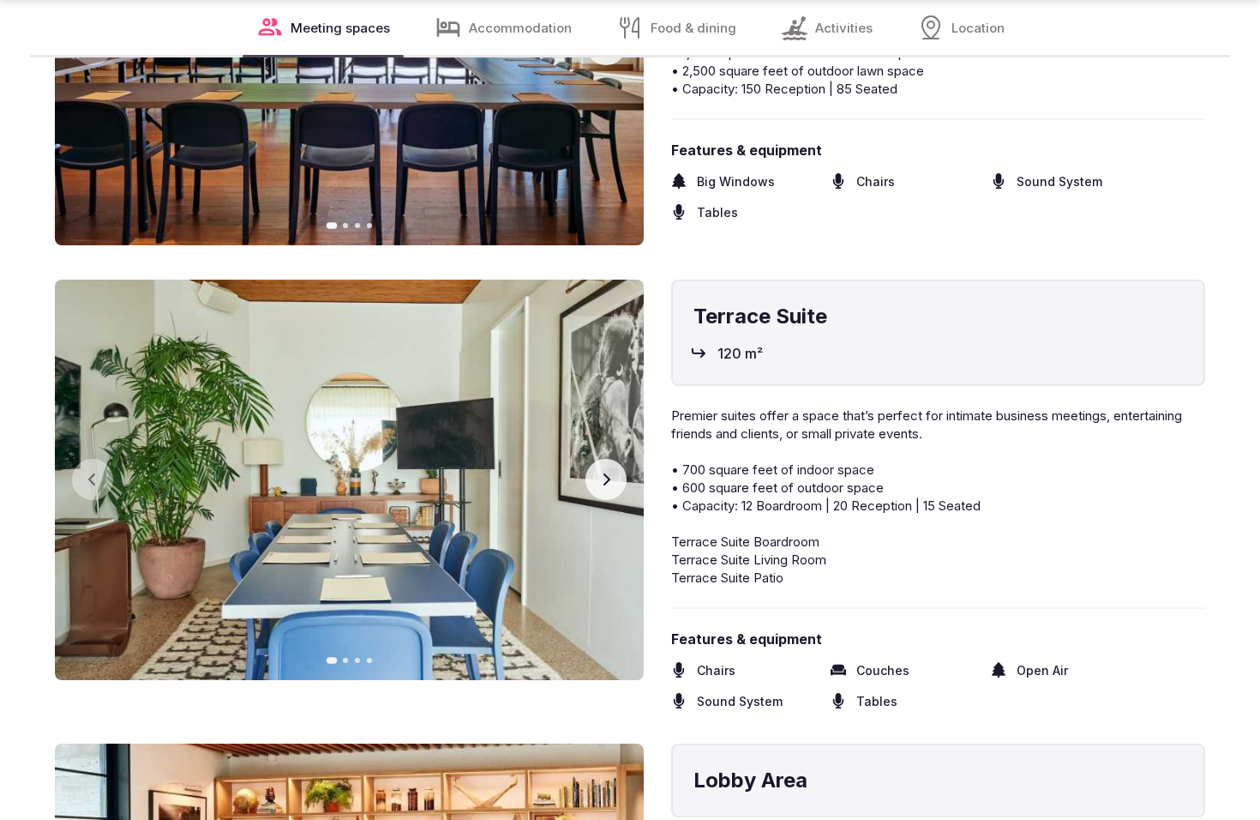
scroll to position [3026, 0]
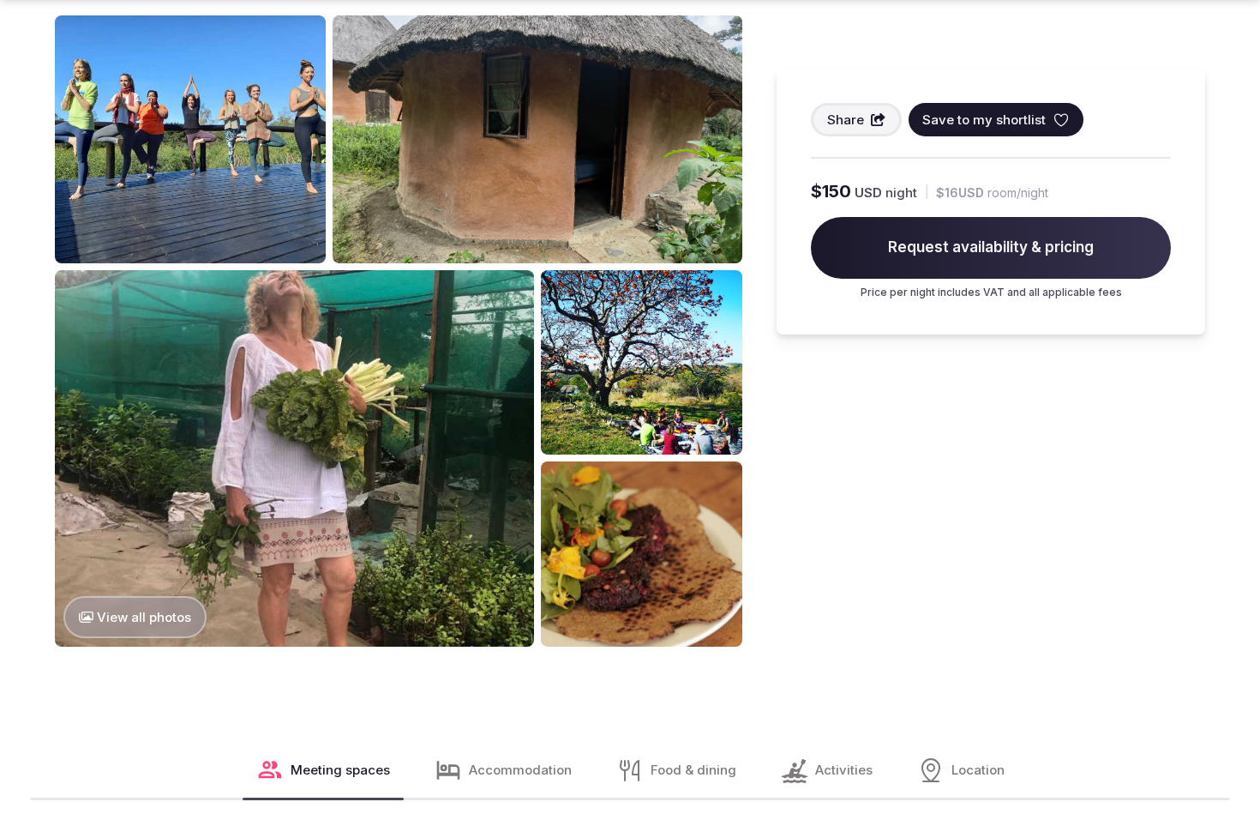
scroll to position [2300, 0]
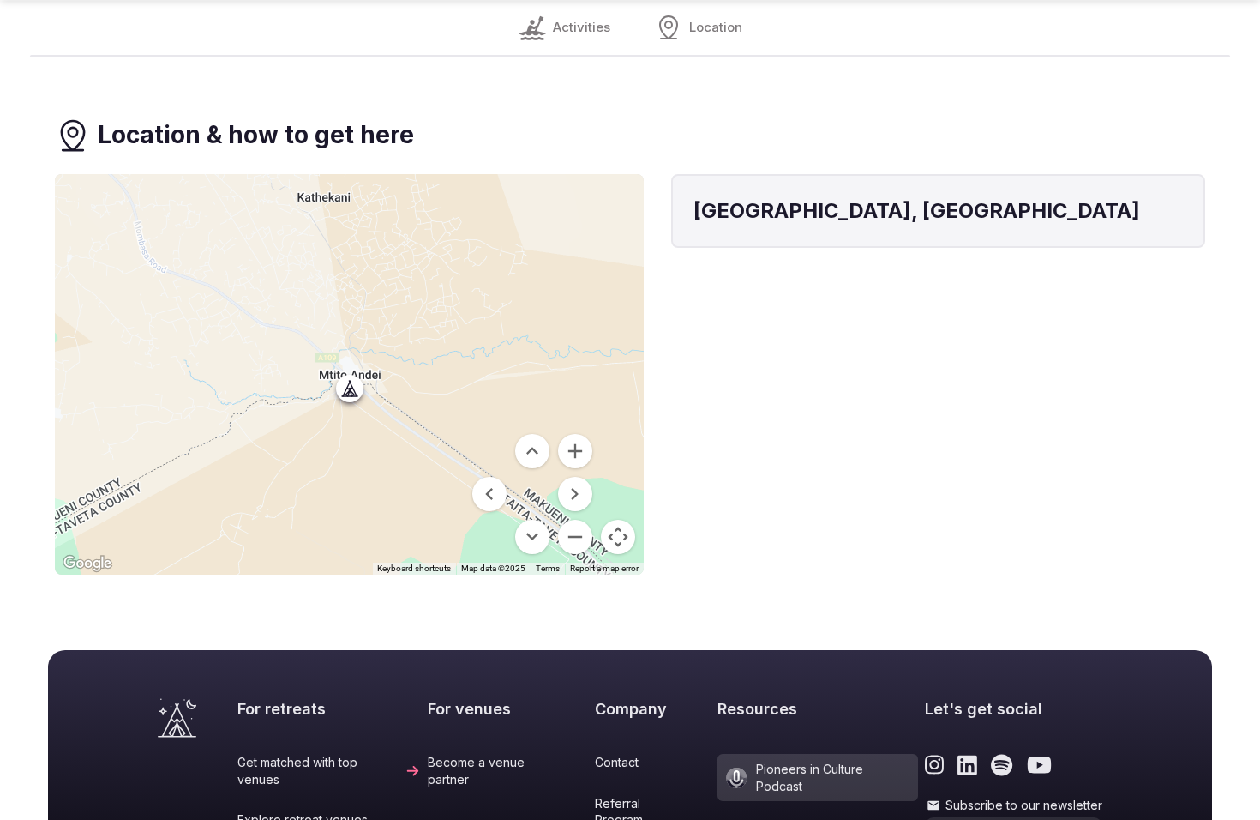
scroll to position [1846, 0]
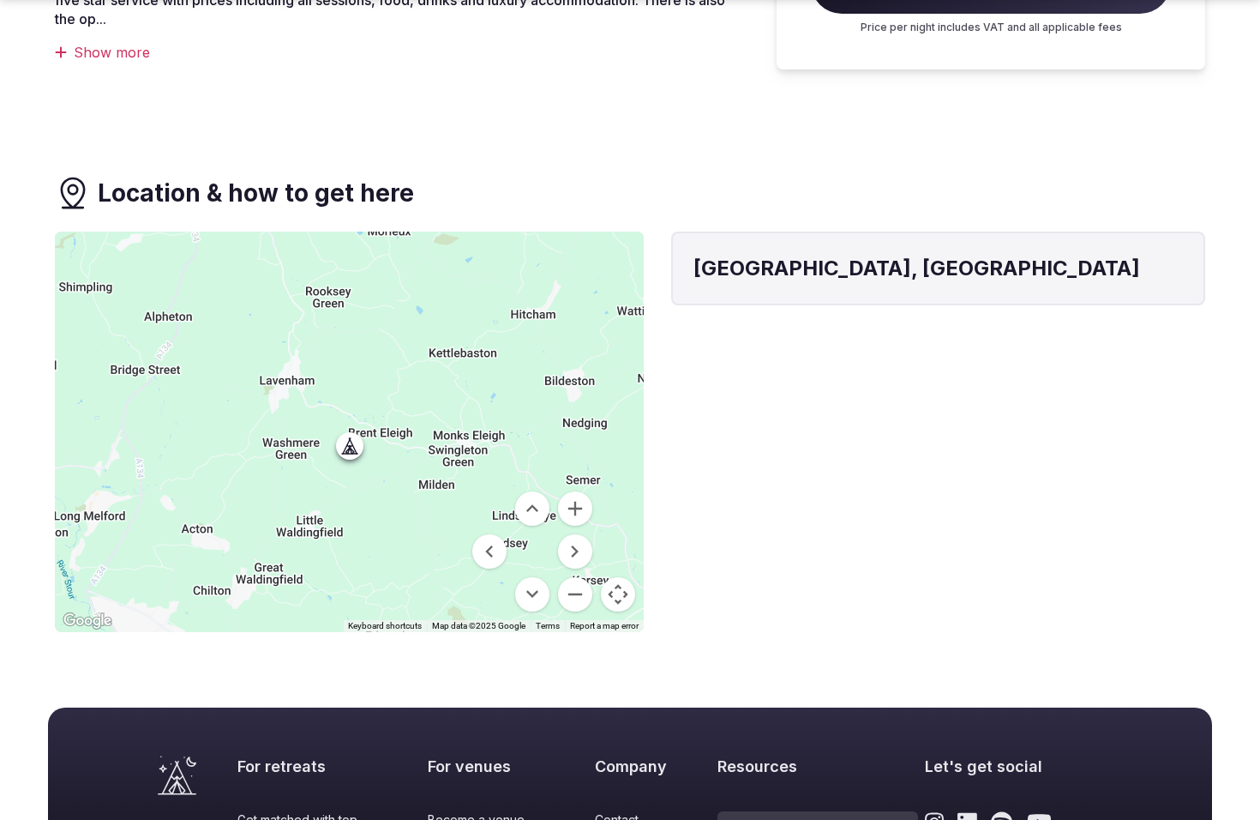
scroll to position [1120, 0]
